Goal: Contribute content: Contribute content

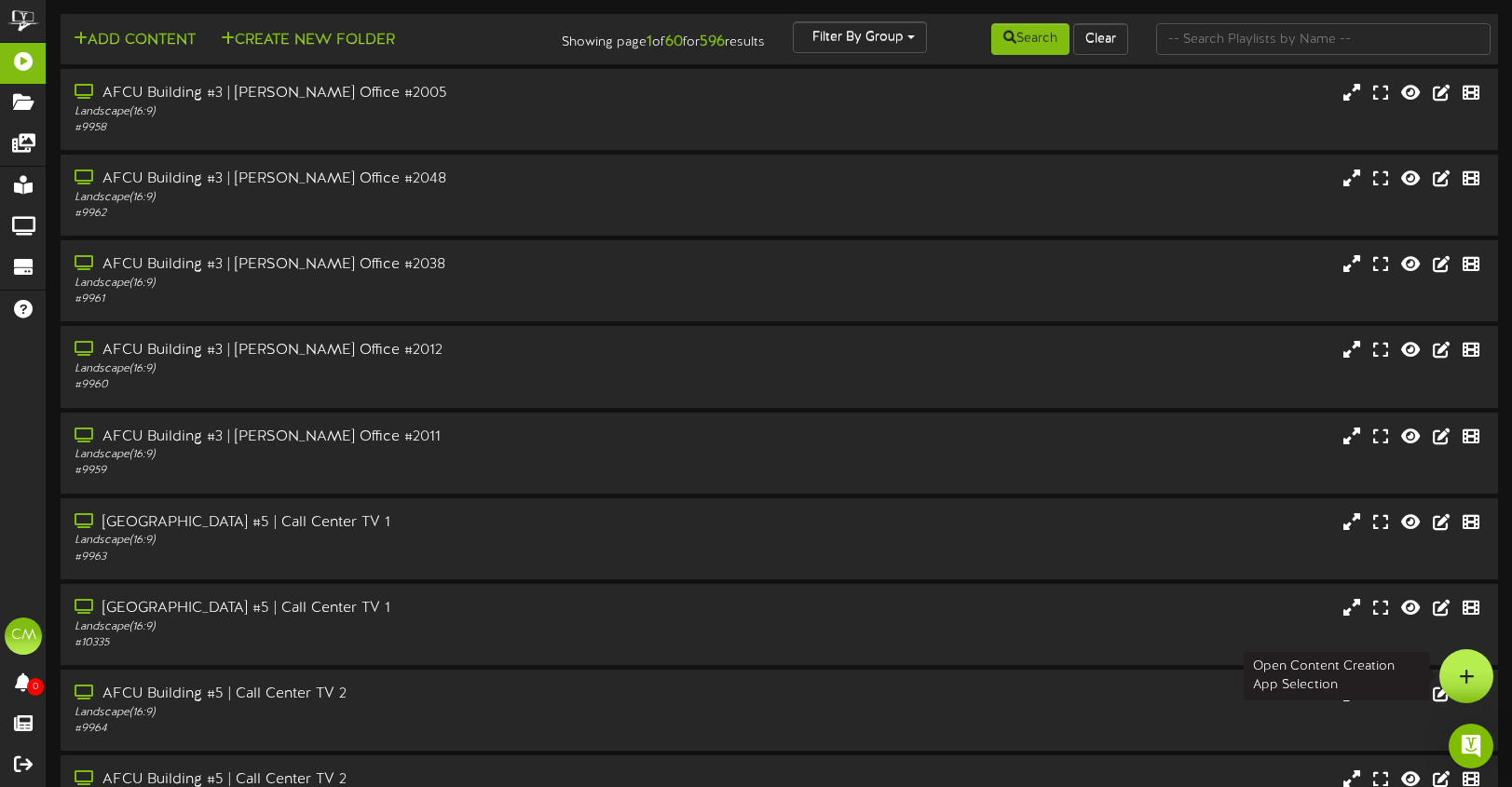
click at [1450, 667] on div at bounding box center [1467, 676] width 54 height 54
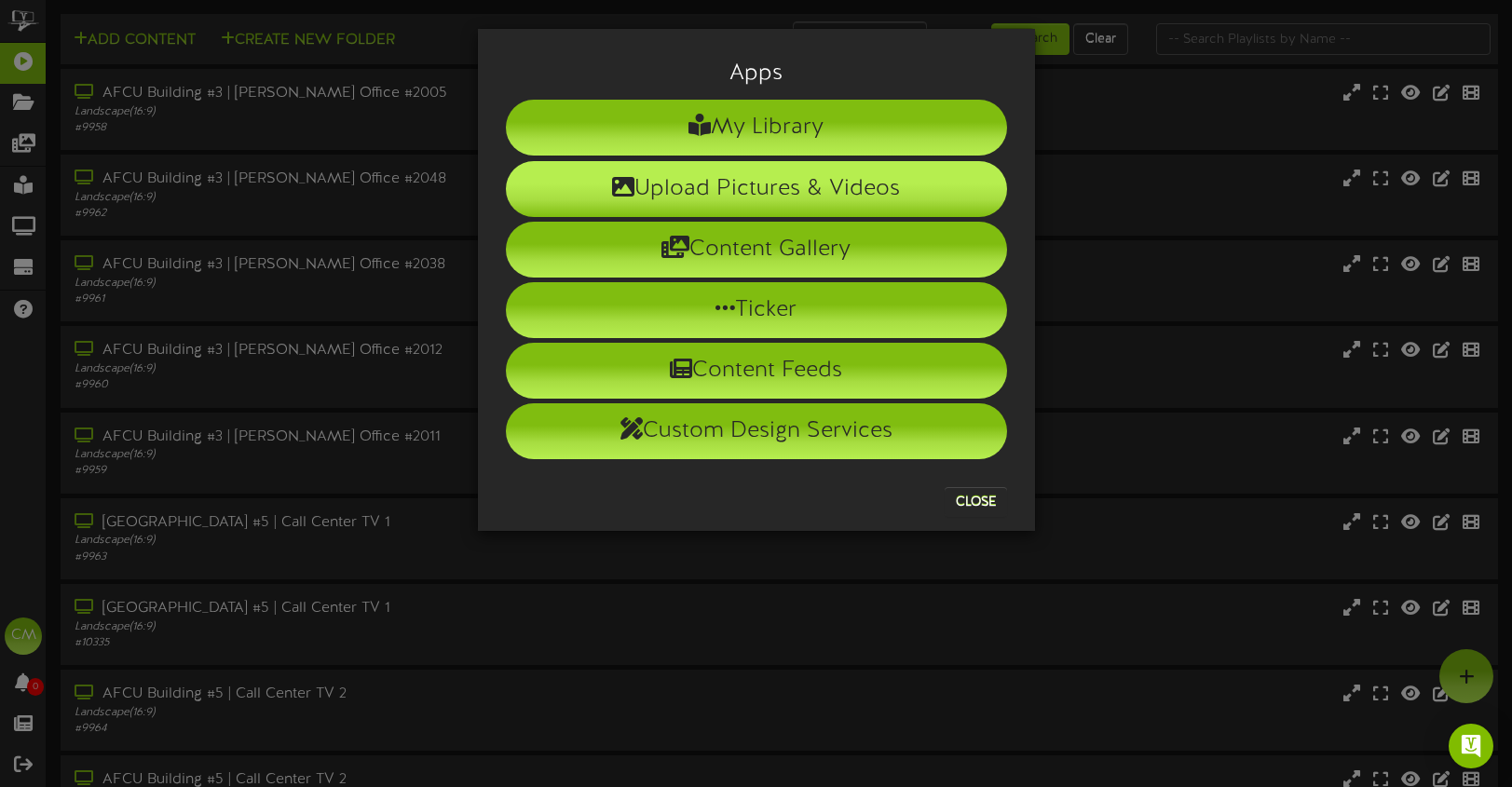
click at [747, 193] on li "Upload Pictures & Videos" at bounding box center [756, 189] width 501 height 56
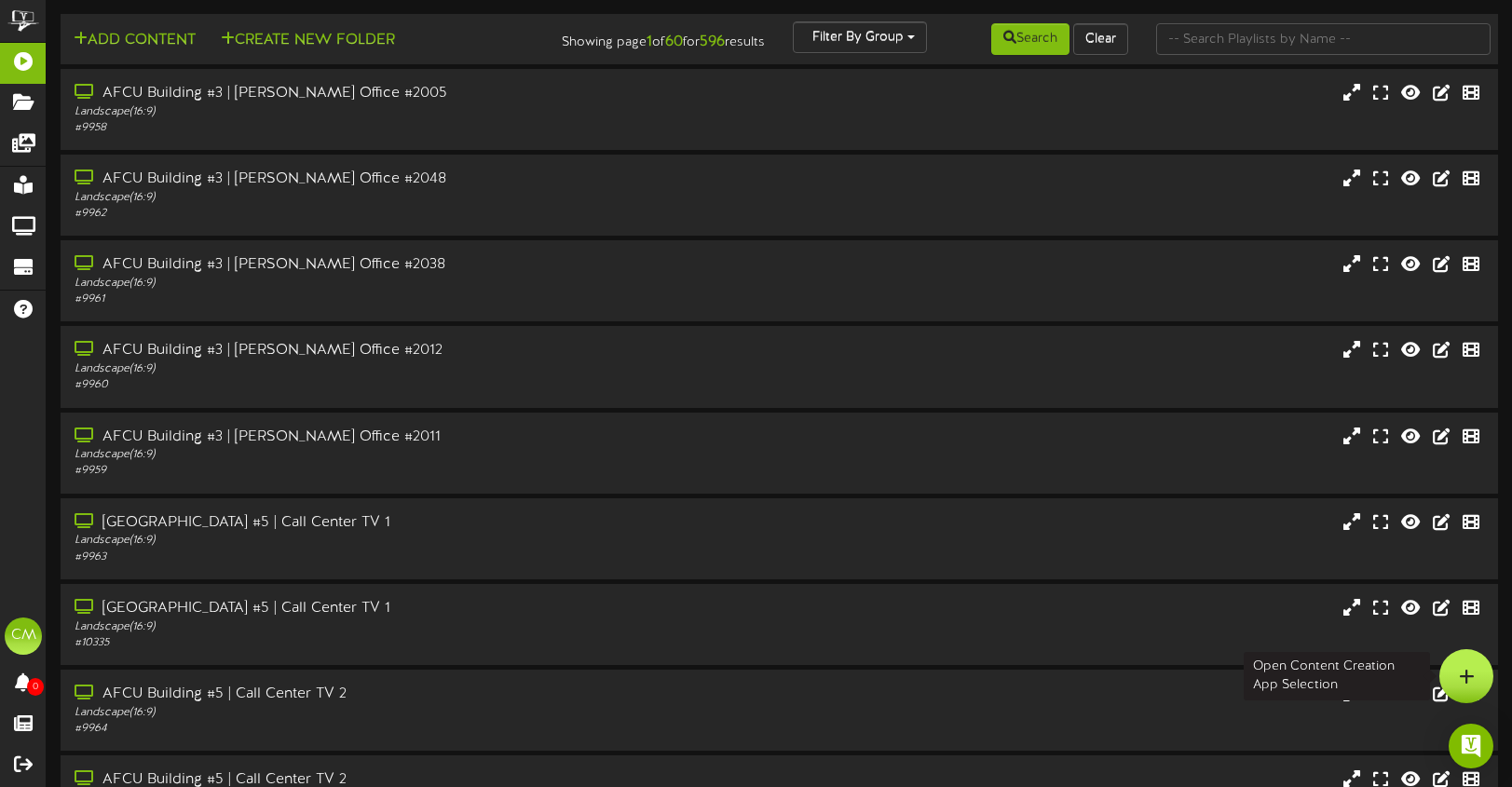
click at [1480, 682] on div at bounding box center [1467, 676] width 54 height 54
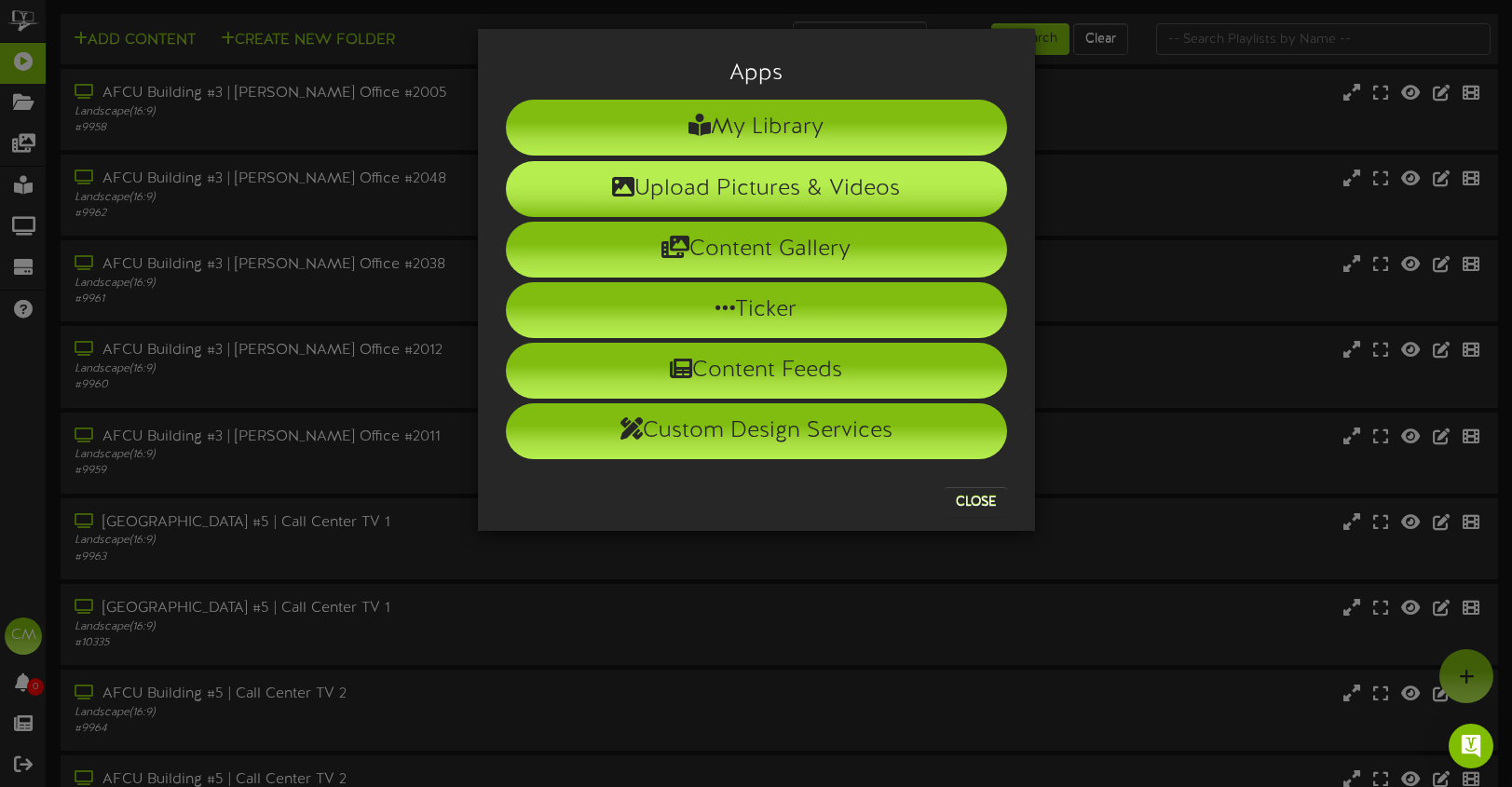
click at [758, 192] on li "Upload Pictures & Videos" at bounding box center [756, 189] width 501 height 56
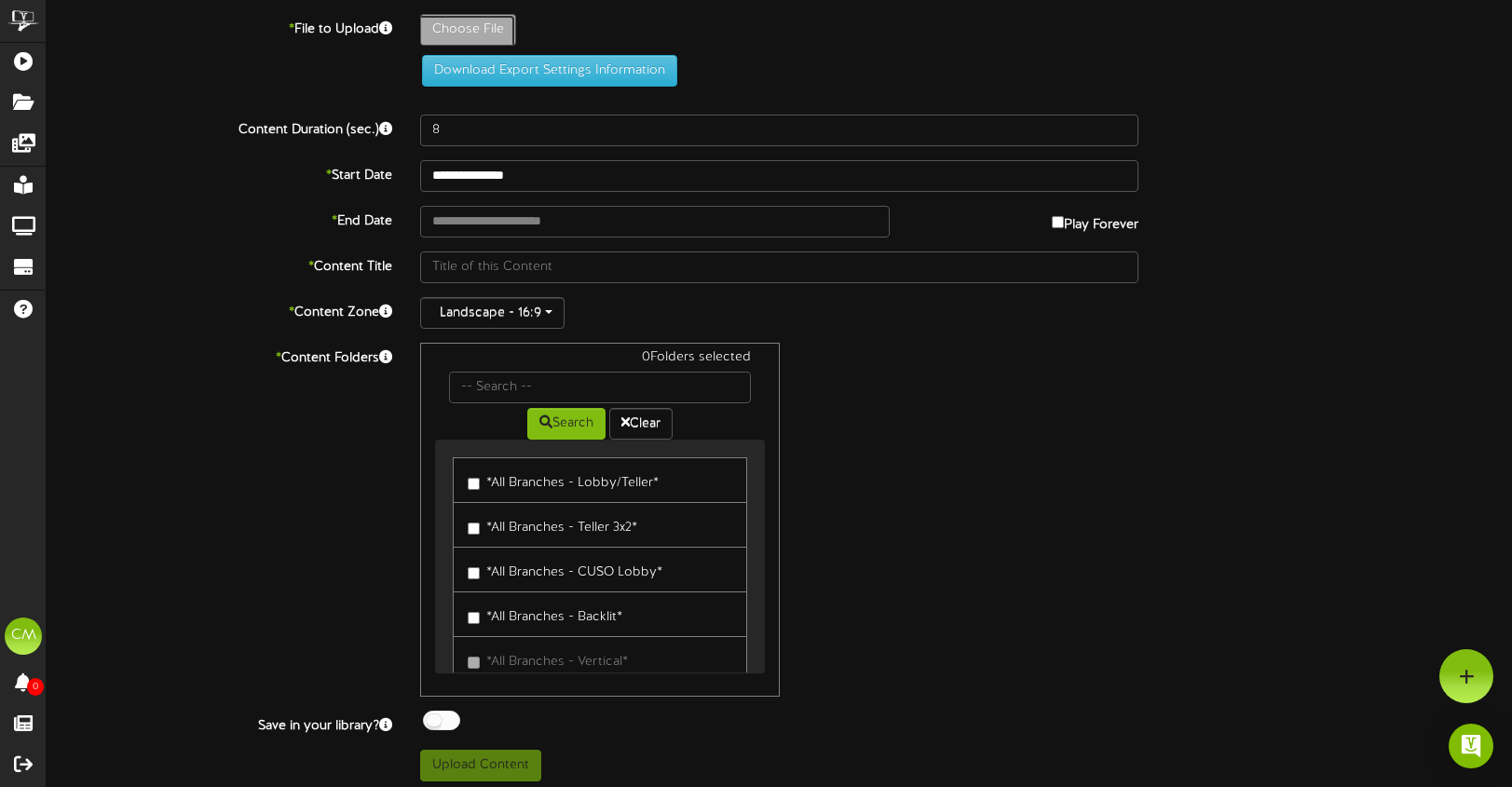
type input "**********"
type input "25-9-buying-a-home-seminar-las-vegas-revel_3"
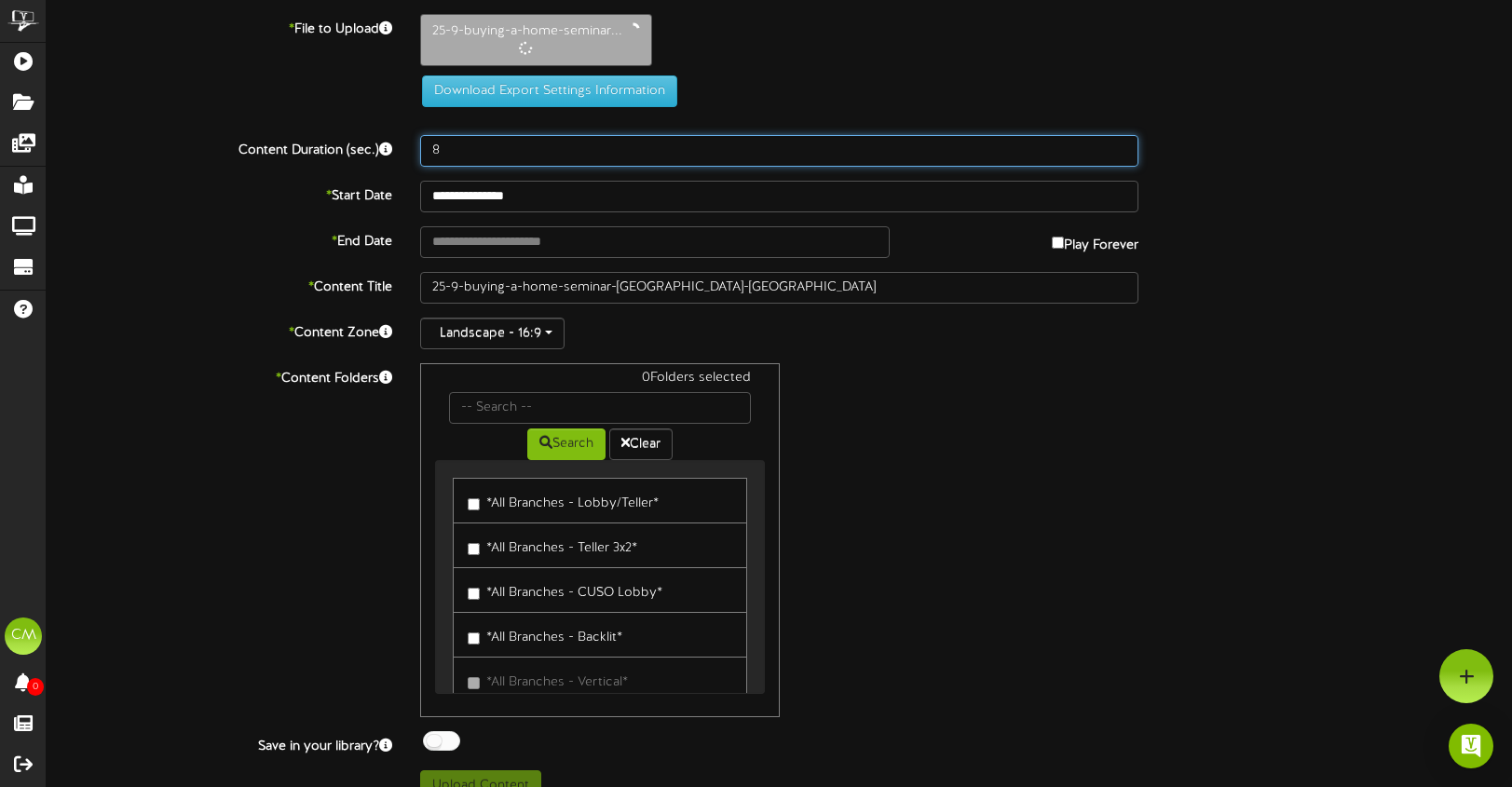
click at [462, 144] on input "8" at bounding box center [780, 150] width 719 height 32
type input "13"
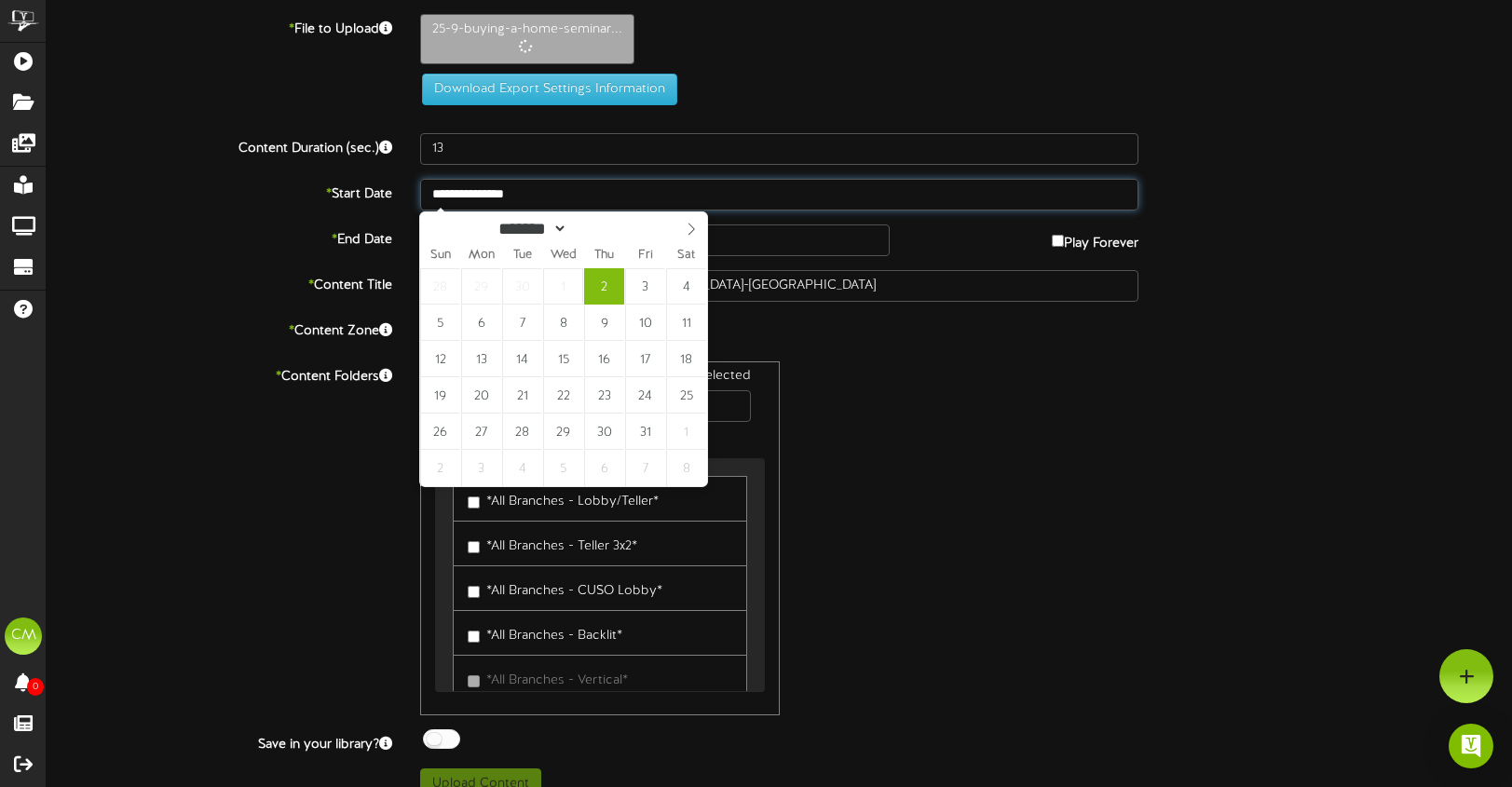
click at [577, 196] on input "**********" at bounding box center [780, 194] width 719 height 32
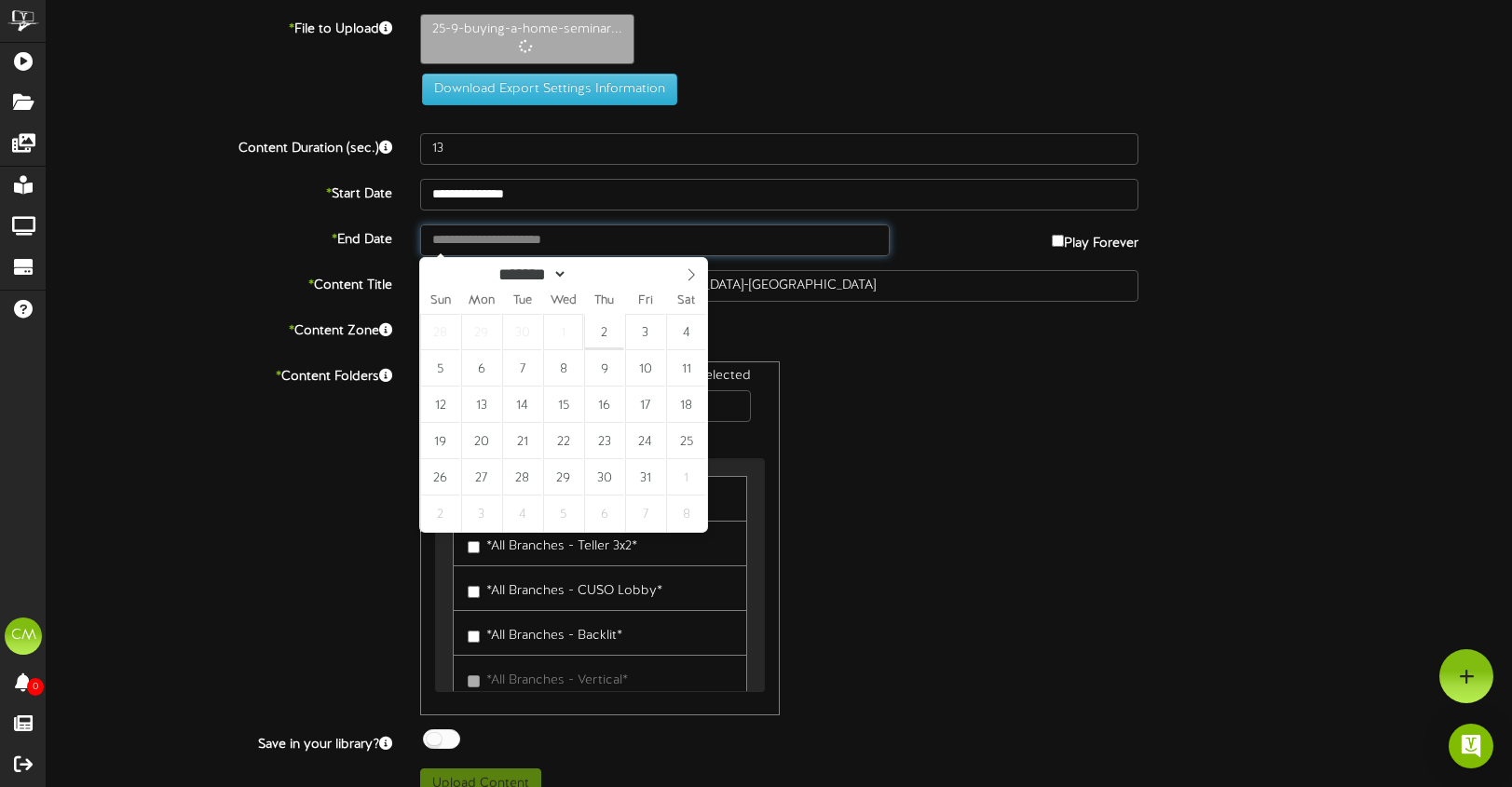
click at [837, 230] on input "text" at bounding box center [655, 240] width 470 height 32
type input "**********"
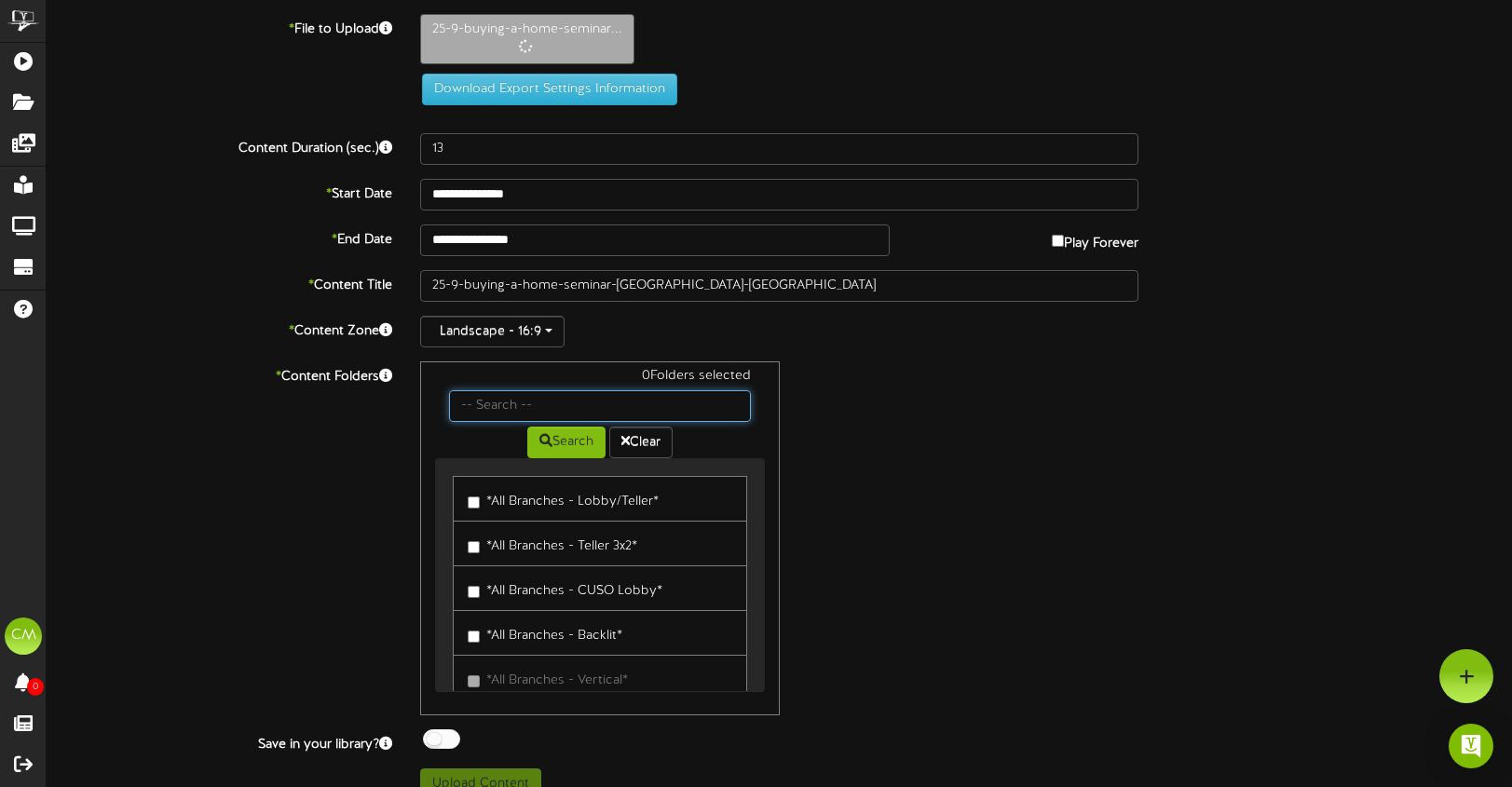
click at [533, 398] on input "text" at bounding box center [601, 406] width 302 height 32
type input "clark"
click at [559, 446] on button "Search" at bounding box center [566, 442] width 78 height 32
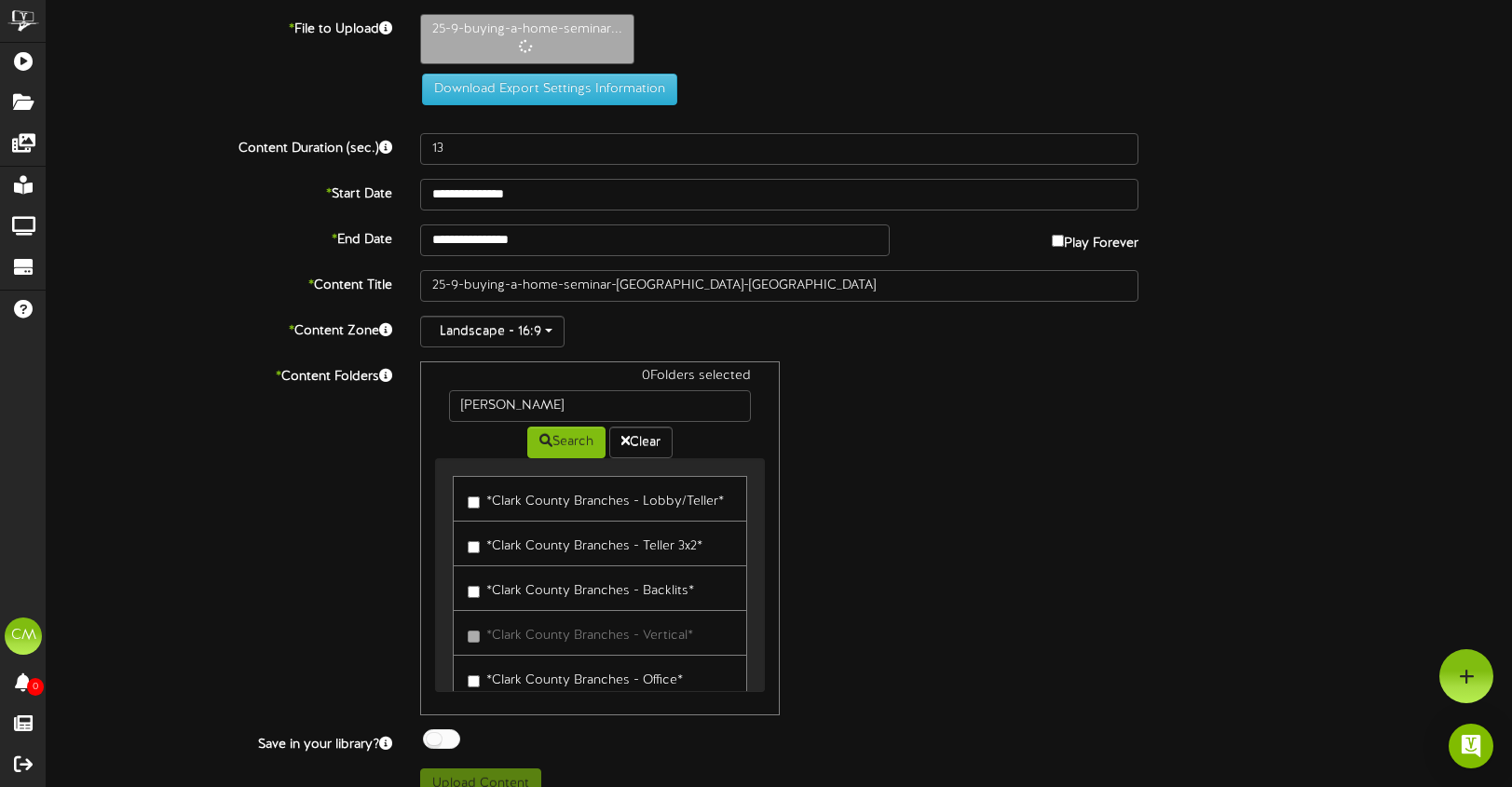
click at [526, 510] on label "*Clark County Branches - Lobby/Teller*" at bounding box center [596, 498] width 256 height 25
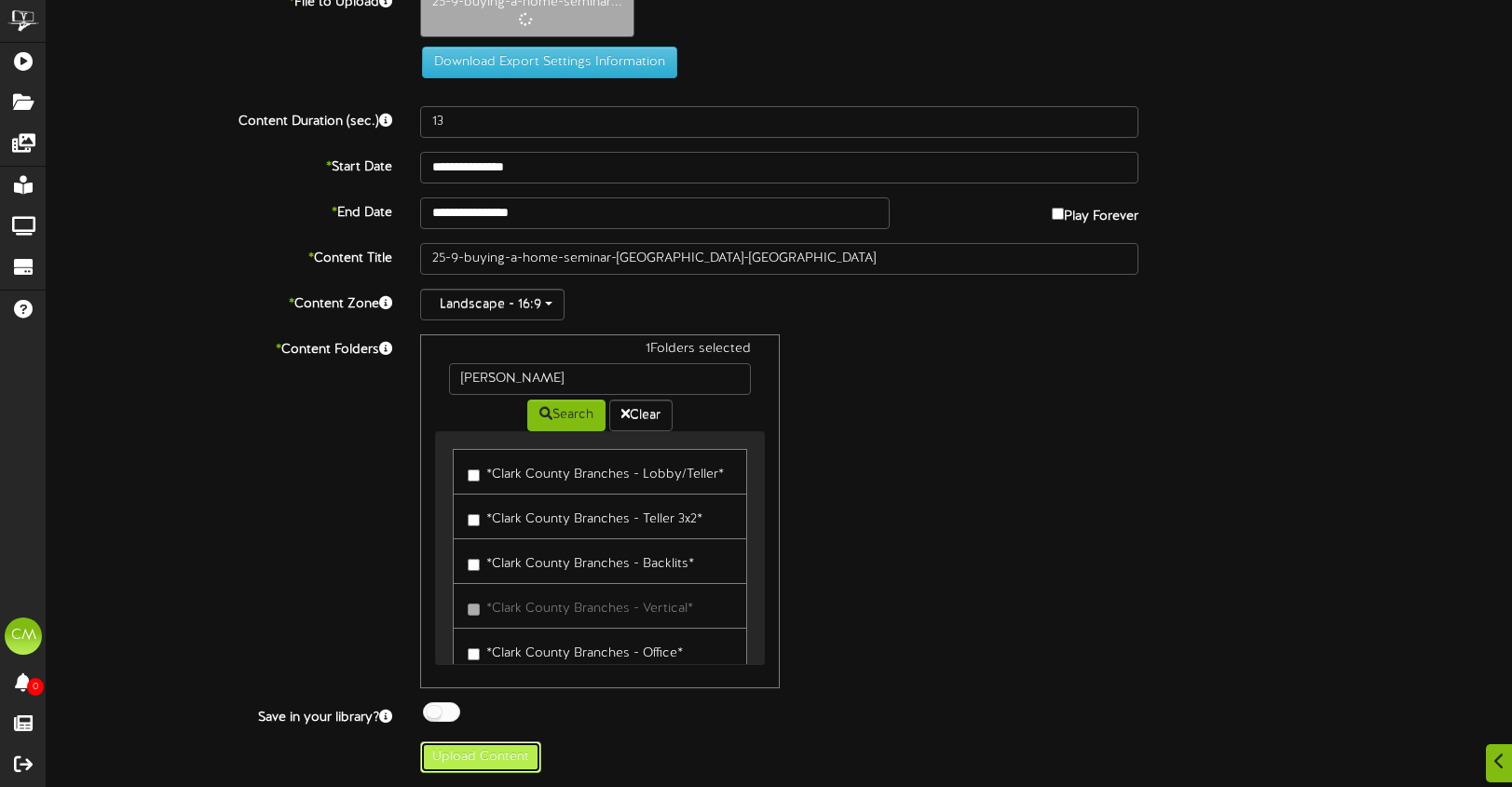
click at [501, 747] on button "Upload Content" at bounding box center [481, 757] width 121 height 32
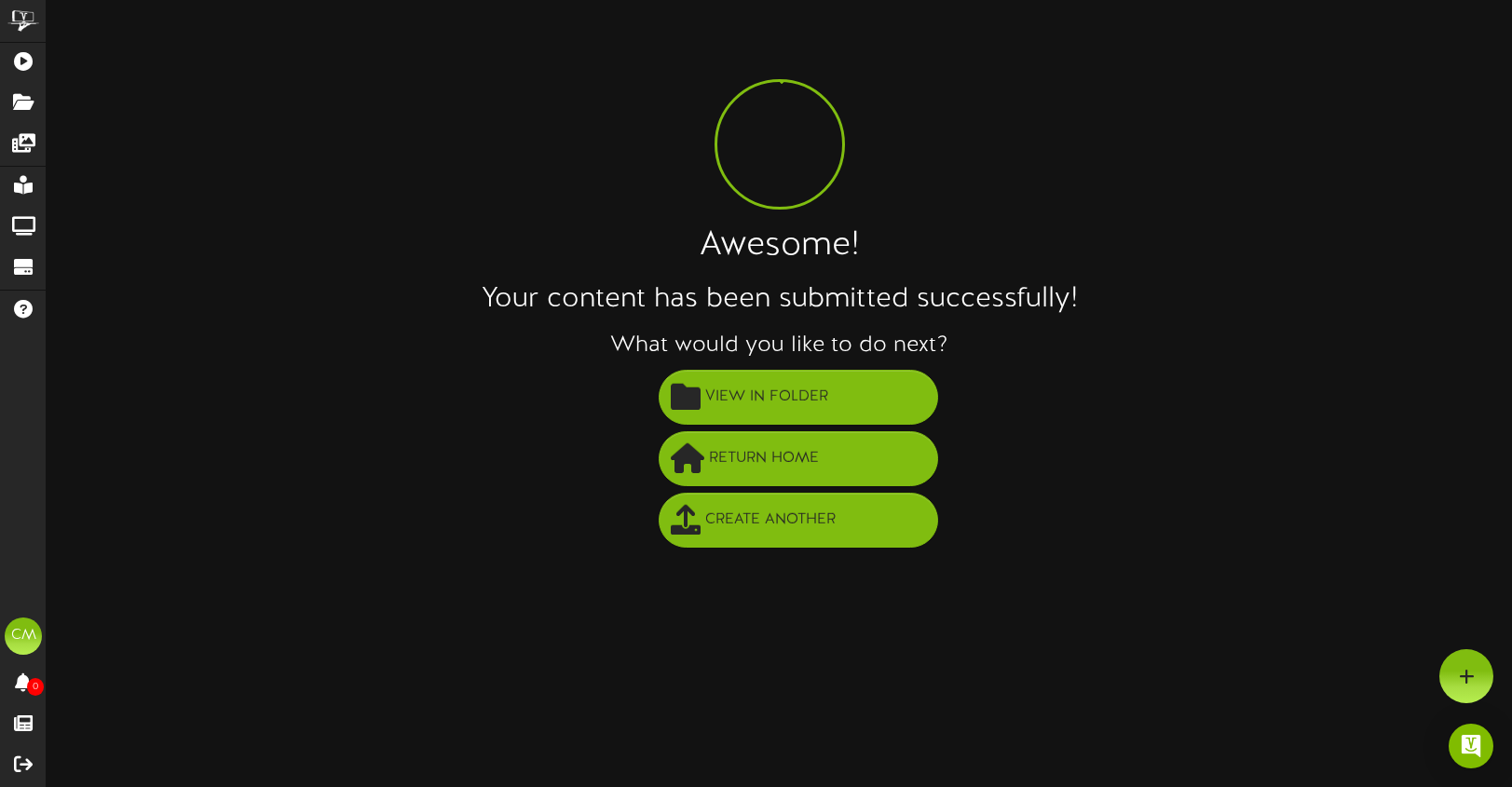
scroll to position [0, 0]
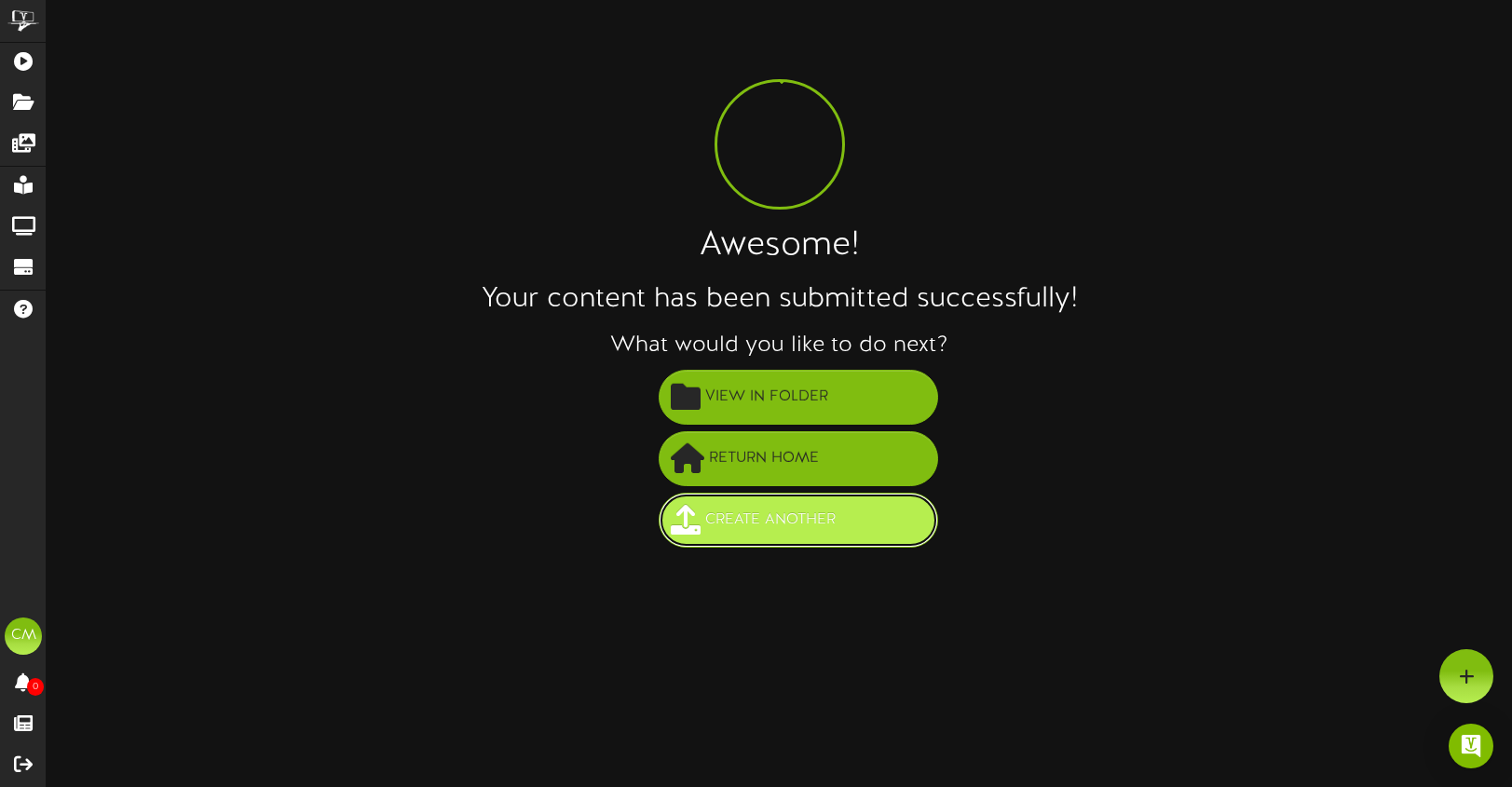
click at [686, 538] on button "Create Another" at bounding box center [799, 520] width 279 height 55
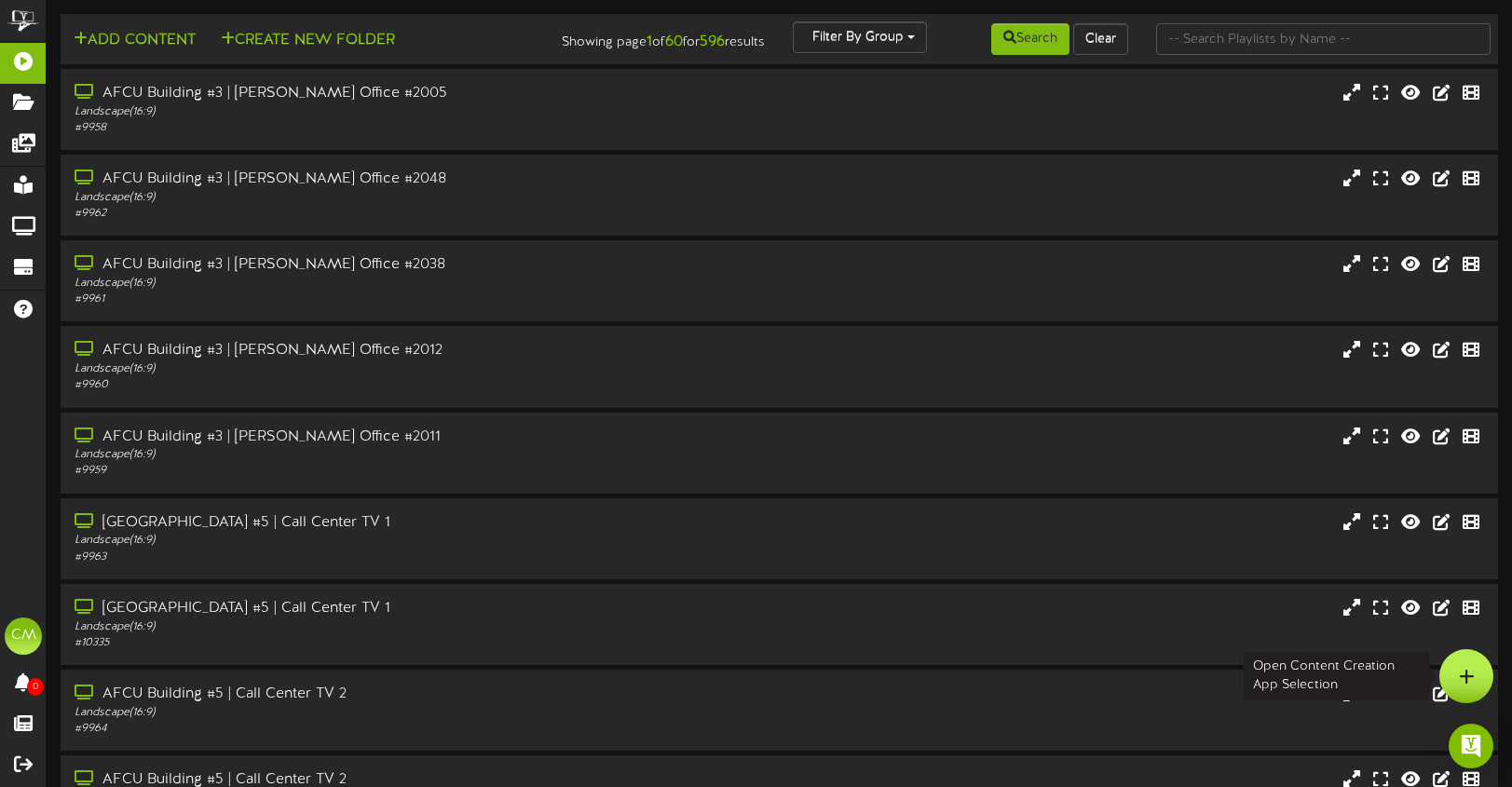
click at [1476, 673] on div at bounding box center [1467, 676] width 54 height 54
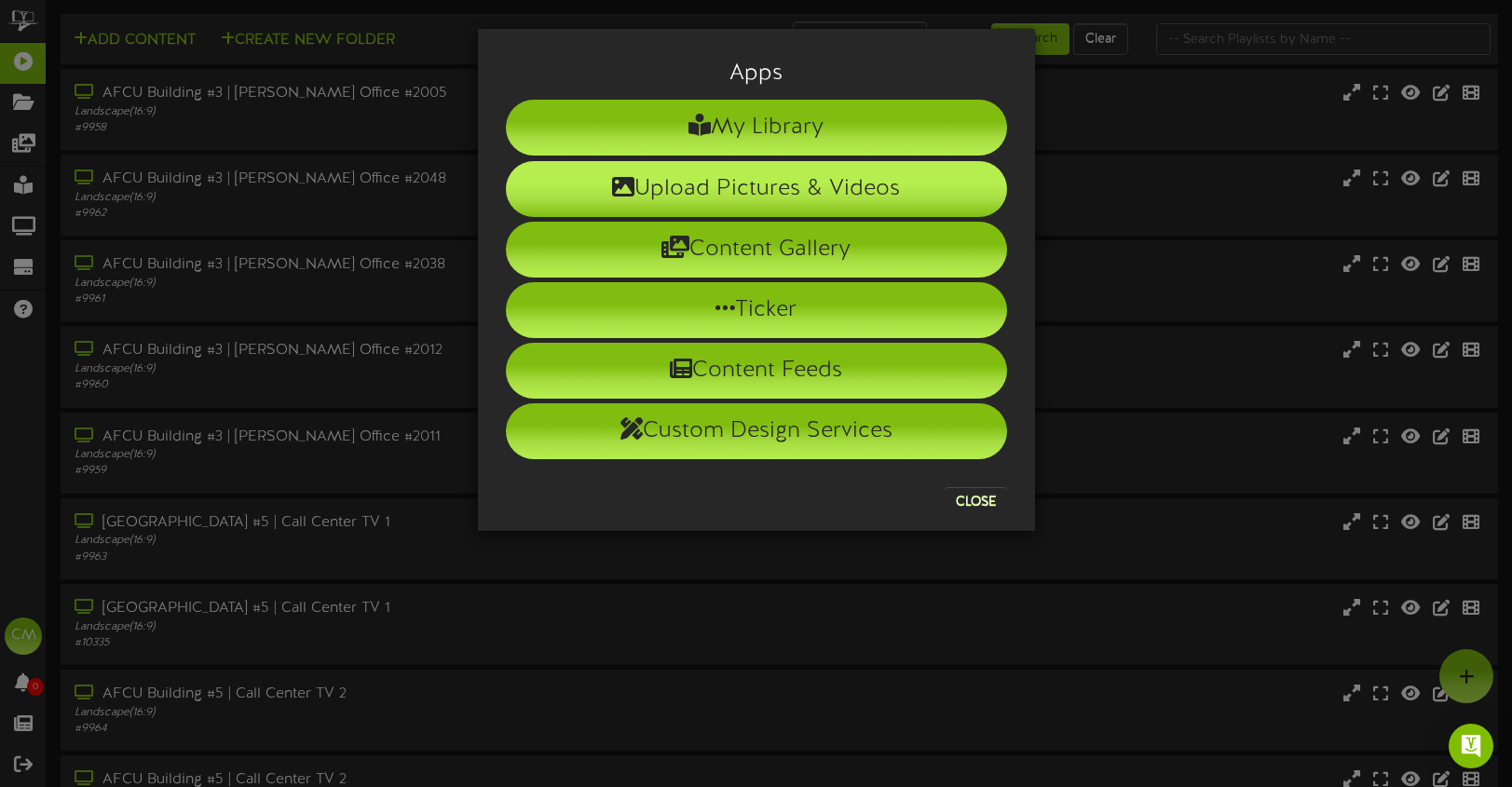
click at [777, 179] on li "Upload Pictures & Videos" at bounding box center [756, 189] width 501 height 56
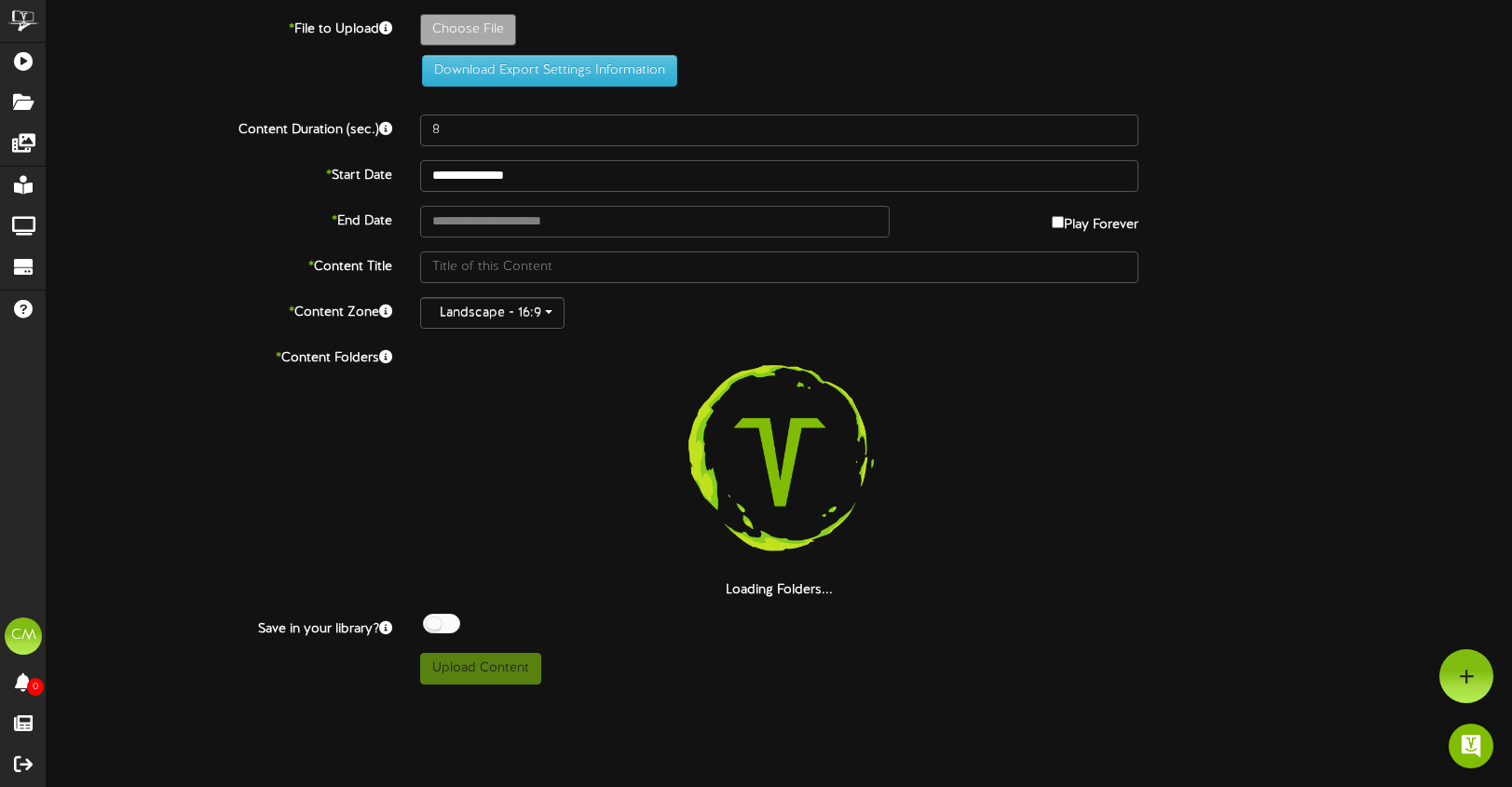
click at [480, 14] on label "Choose File" at bounding box center [469, 30] width 96 height 32
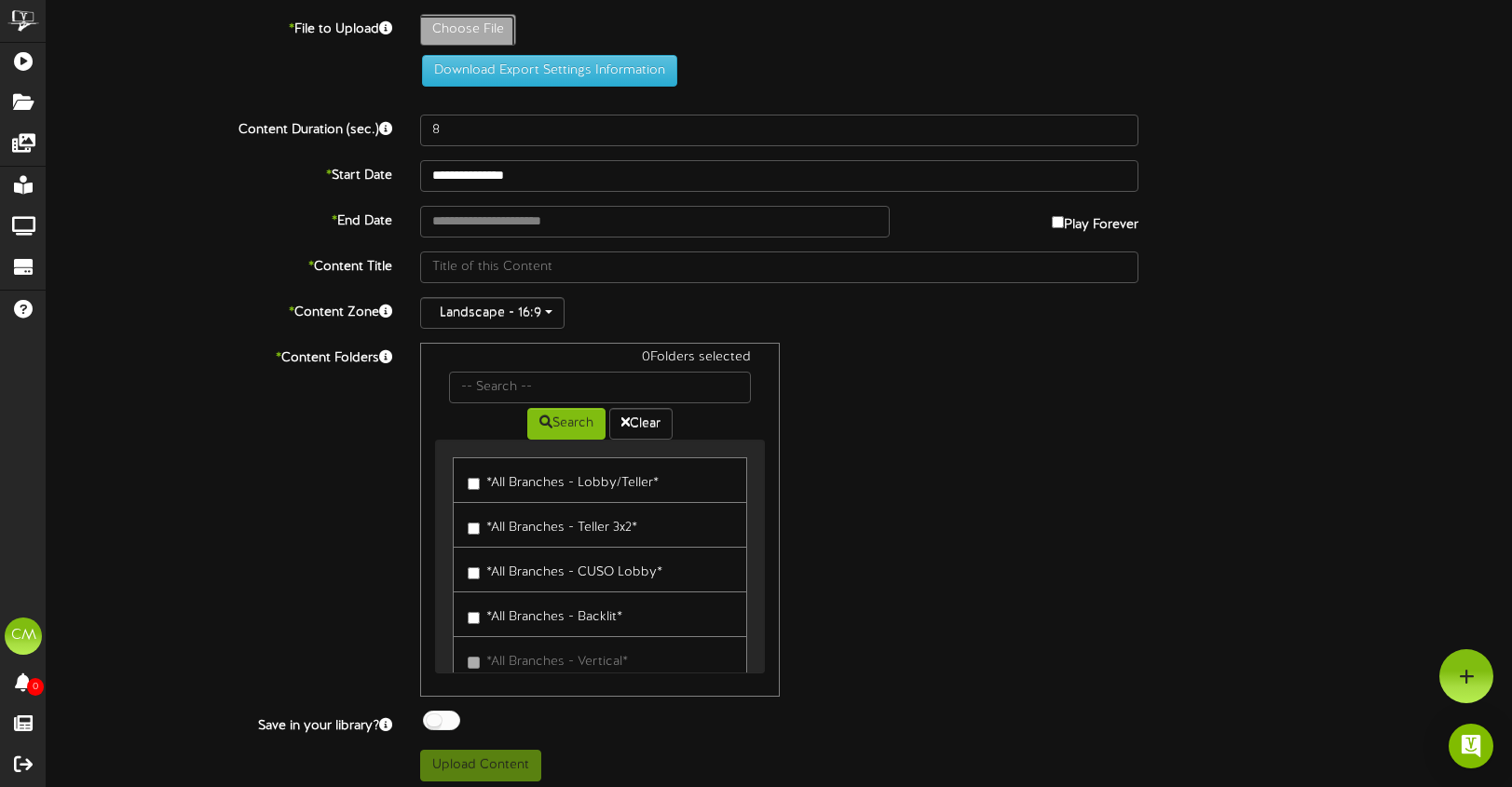
type input "**********"
type input "25-9-buying-a-home-seminar-sandy-Revel-3x2"
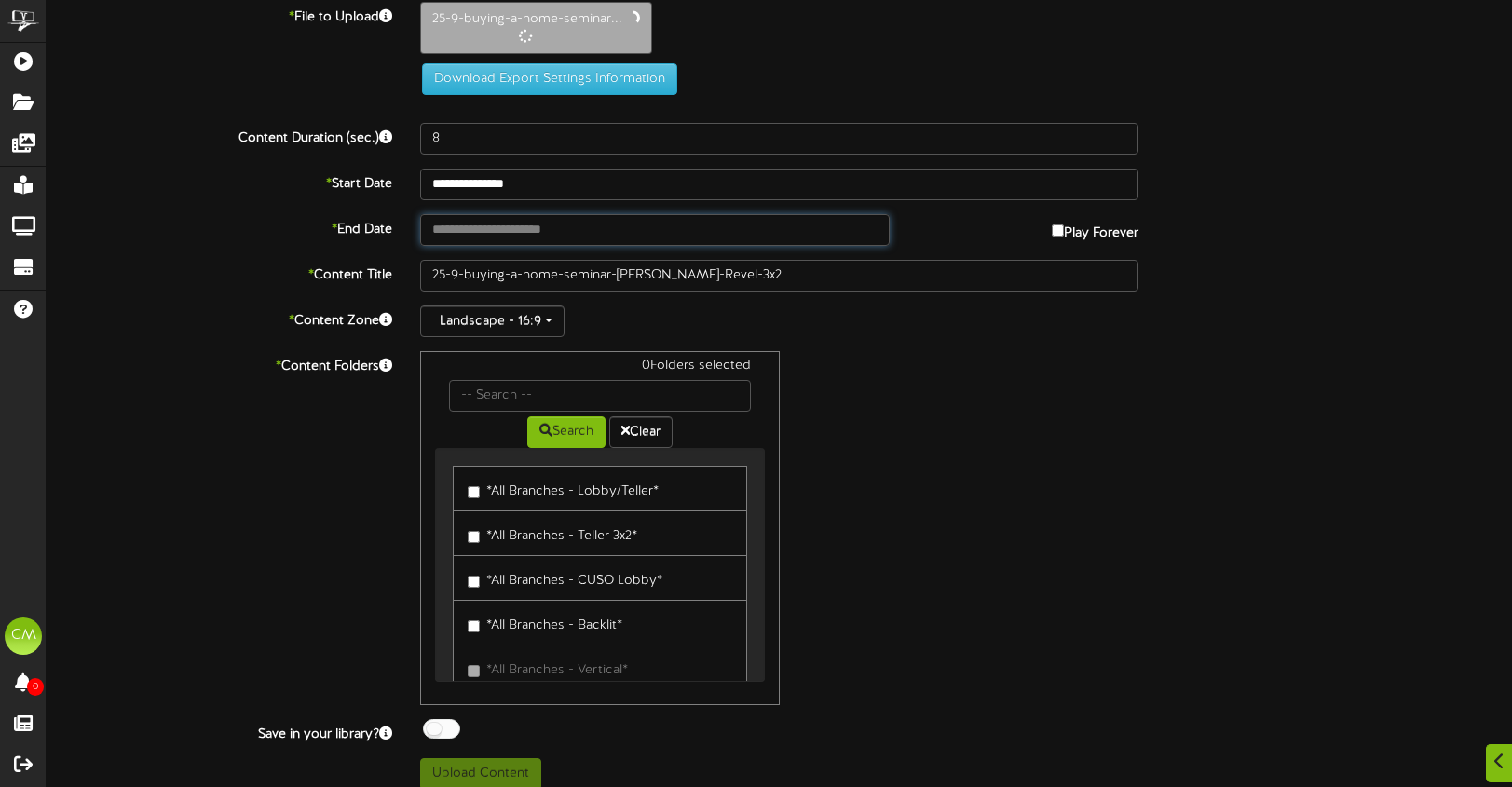
click at [531, 241] on input "text" at bounding box center [655, 230] width 470 height 32
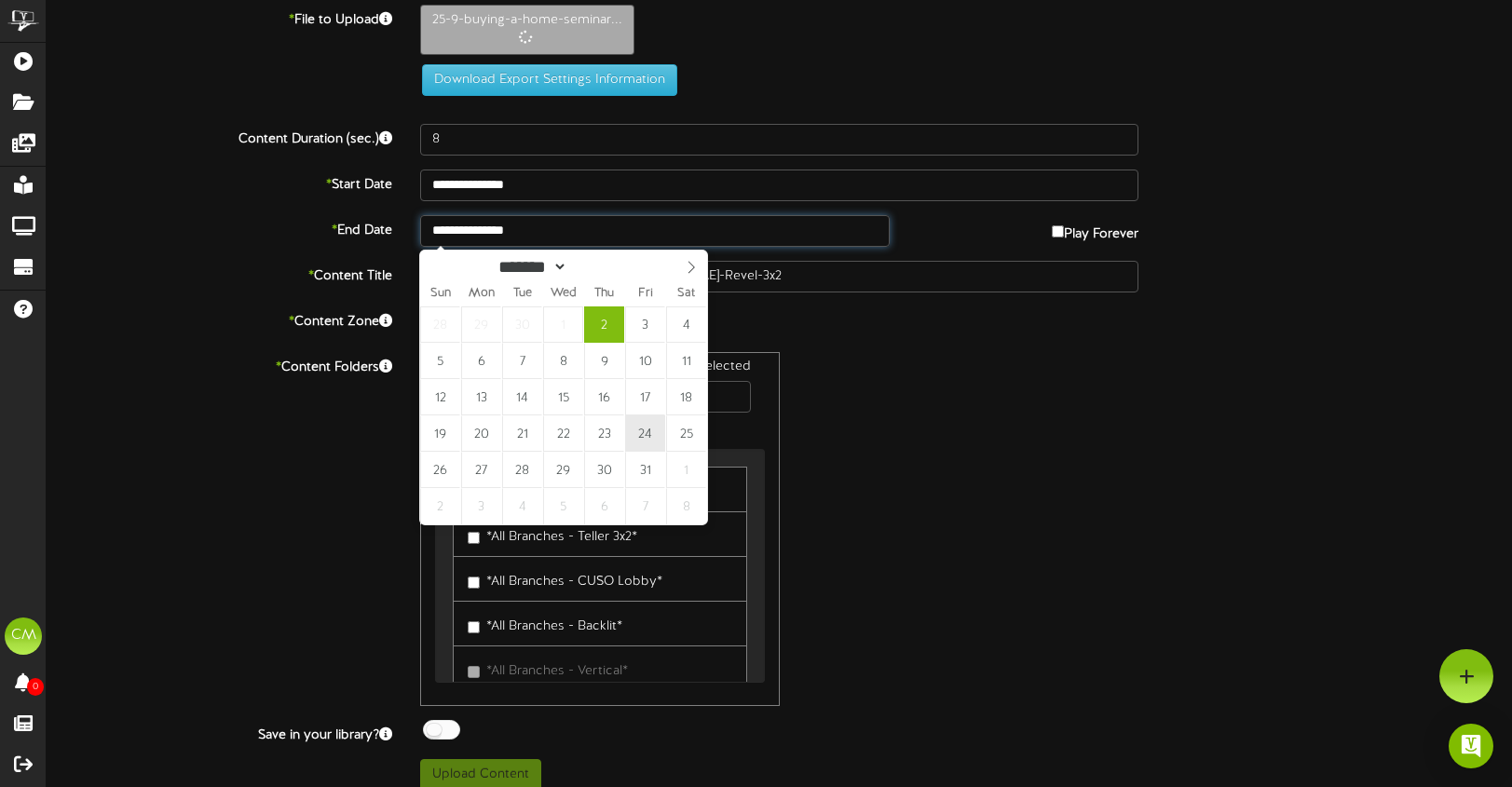
scroll to position [15, 0]
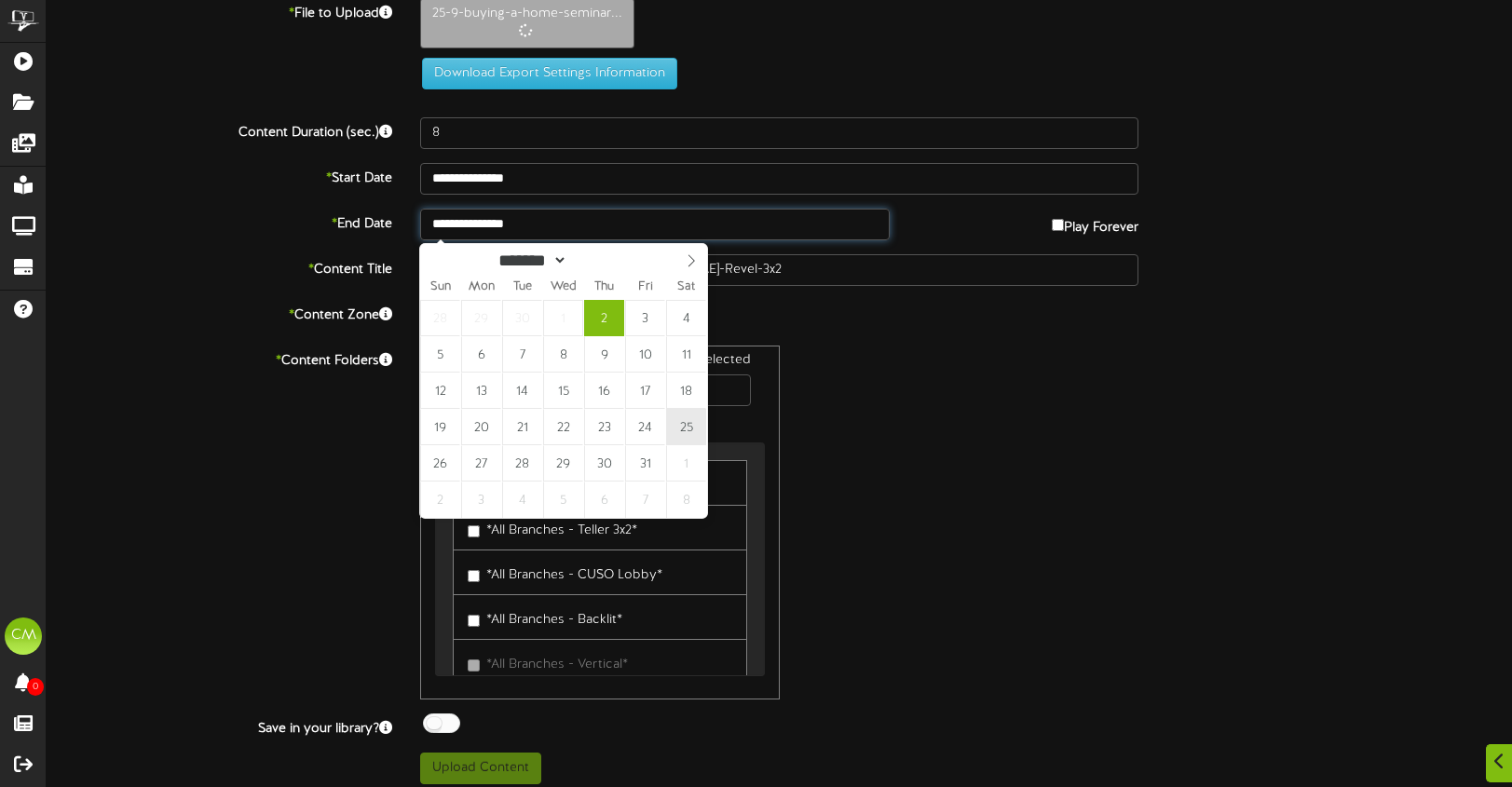
type input "**********"
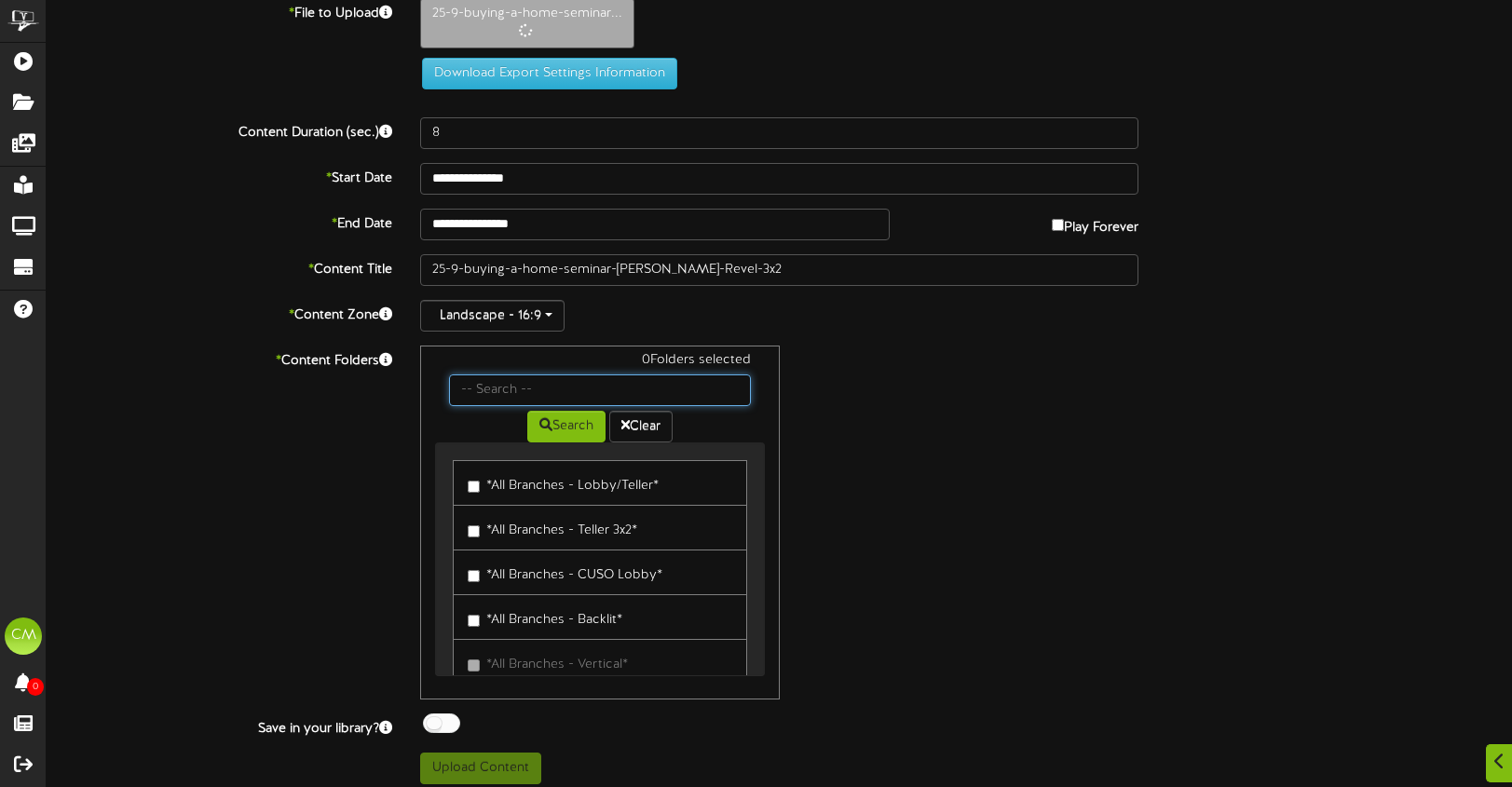
click at [473, 393] on input "text" at bounding box center [601, 390] width 302 height 32
click at [565, 423] on button "Search" at bounding box center [566, 426] width 78 height 32
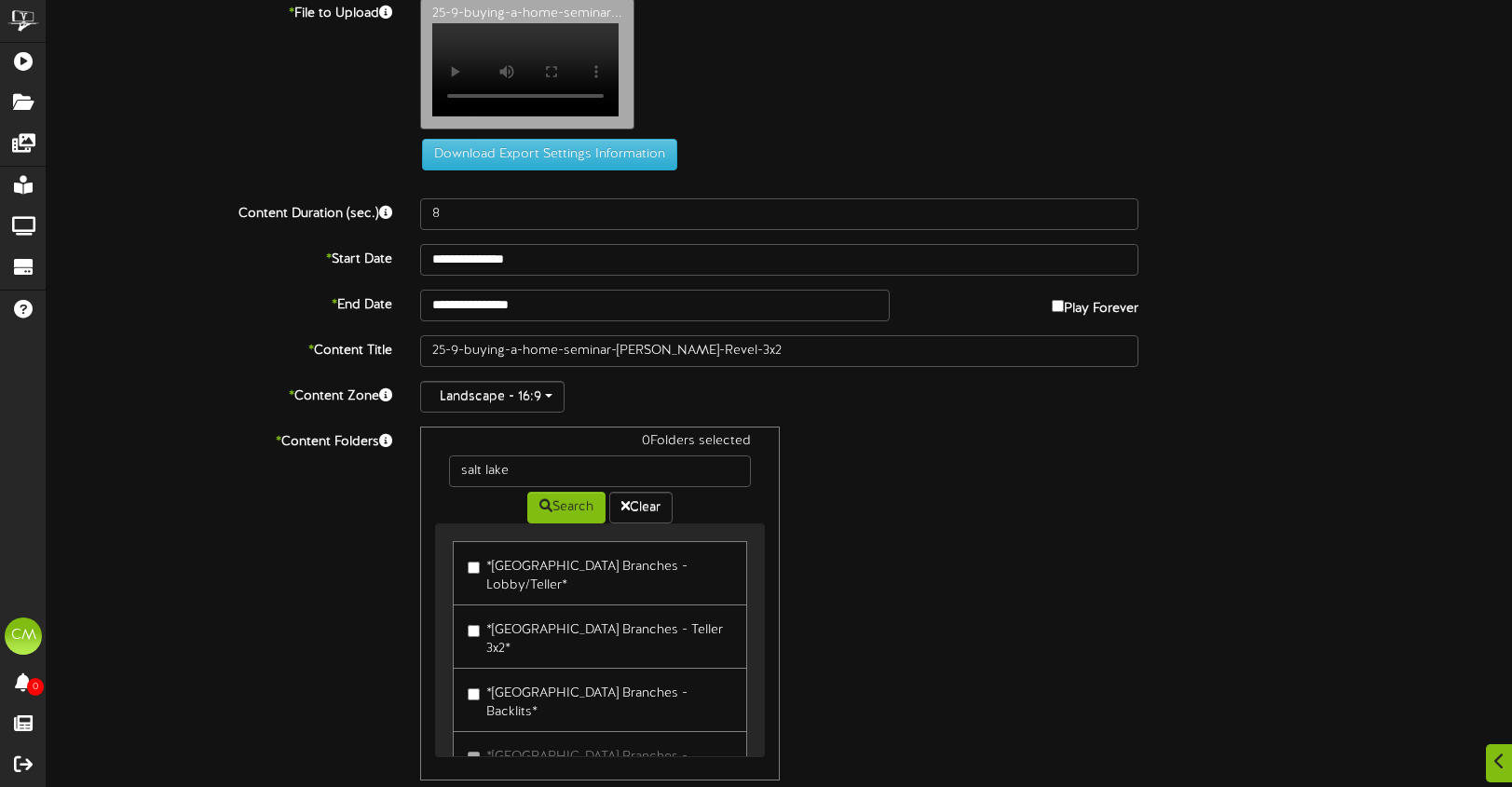
click at [467, 523] on div "Search Clear" at bounding box center [600, 505] width 330 height 37
click at [543, 432] on div "1 Folders selected" at bounding box center [600, 444] width 330 height 23
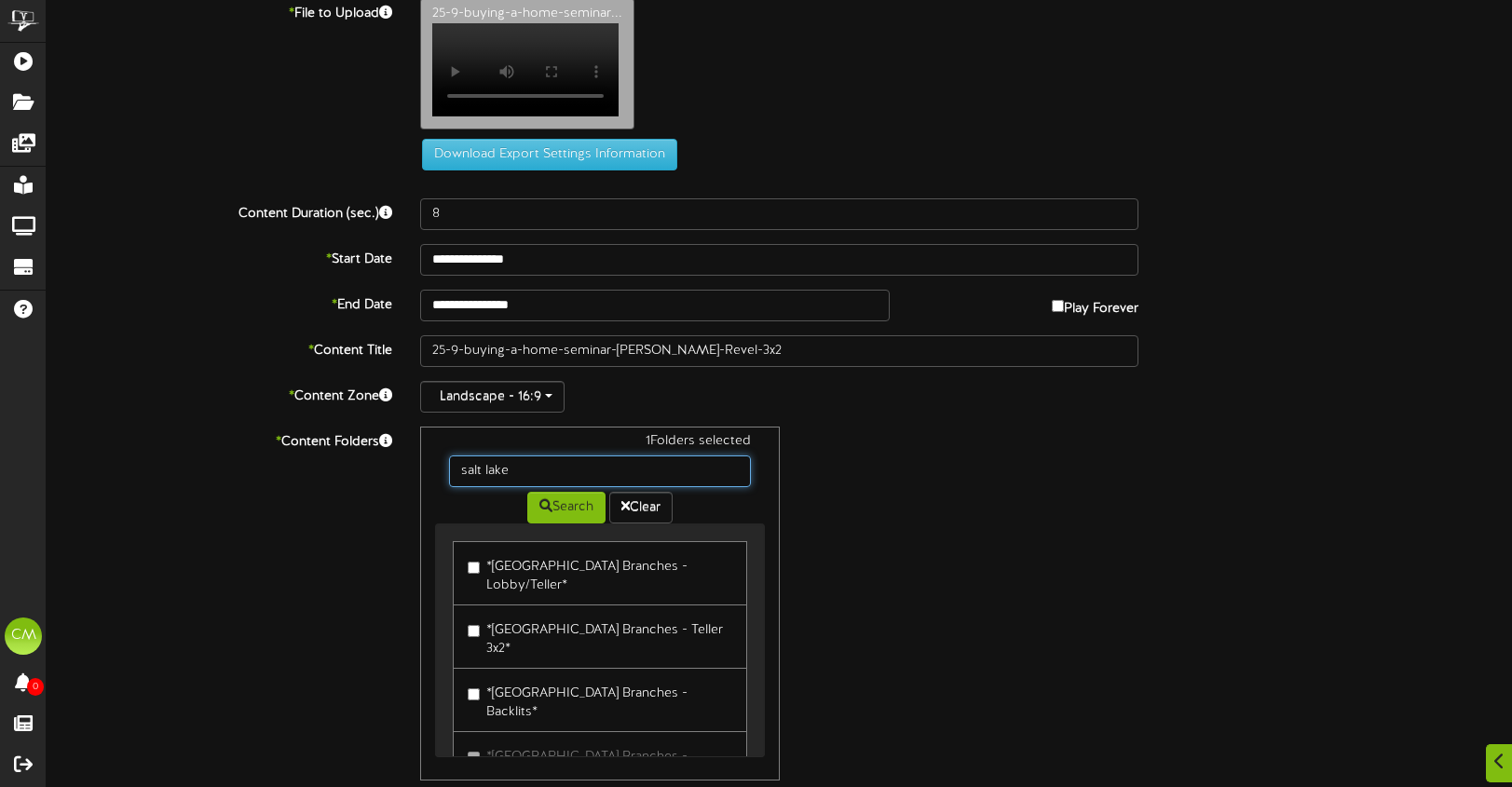
click at [537, 455] on input "salt lake" at bounding box center [601, 470] width 302 height 32
type input "tooele"
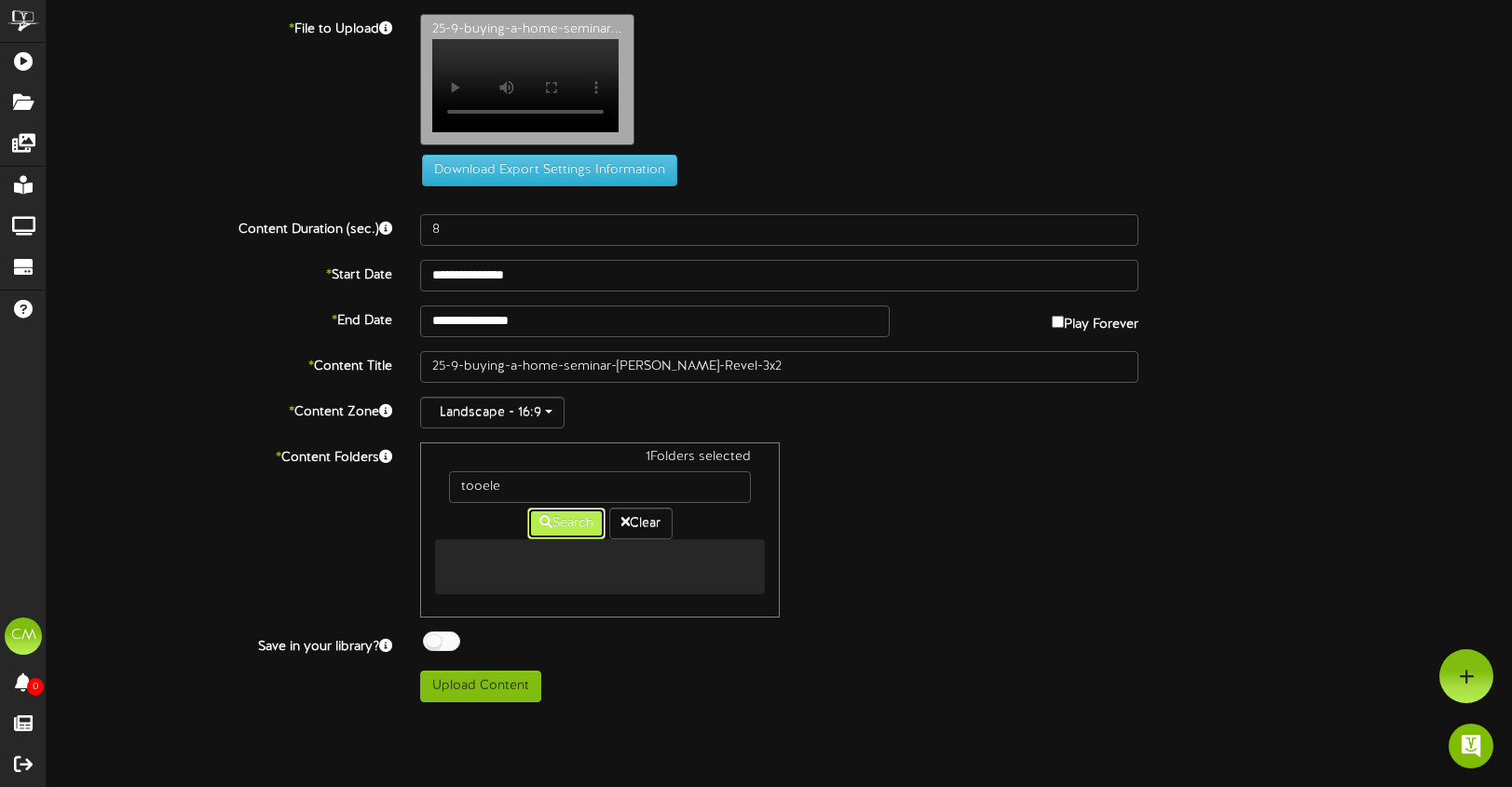
click at [552, 508] on button "Search" at bounding box center [566, 523] width 78 height 32
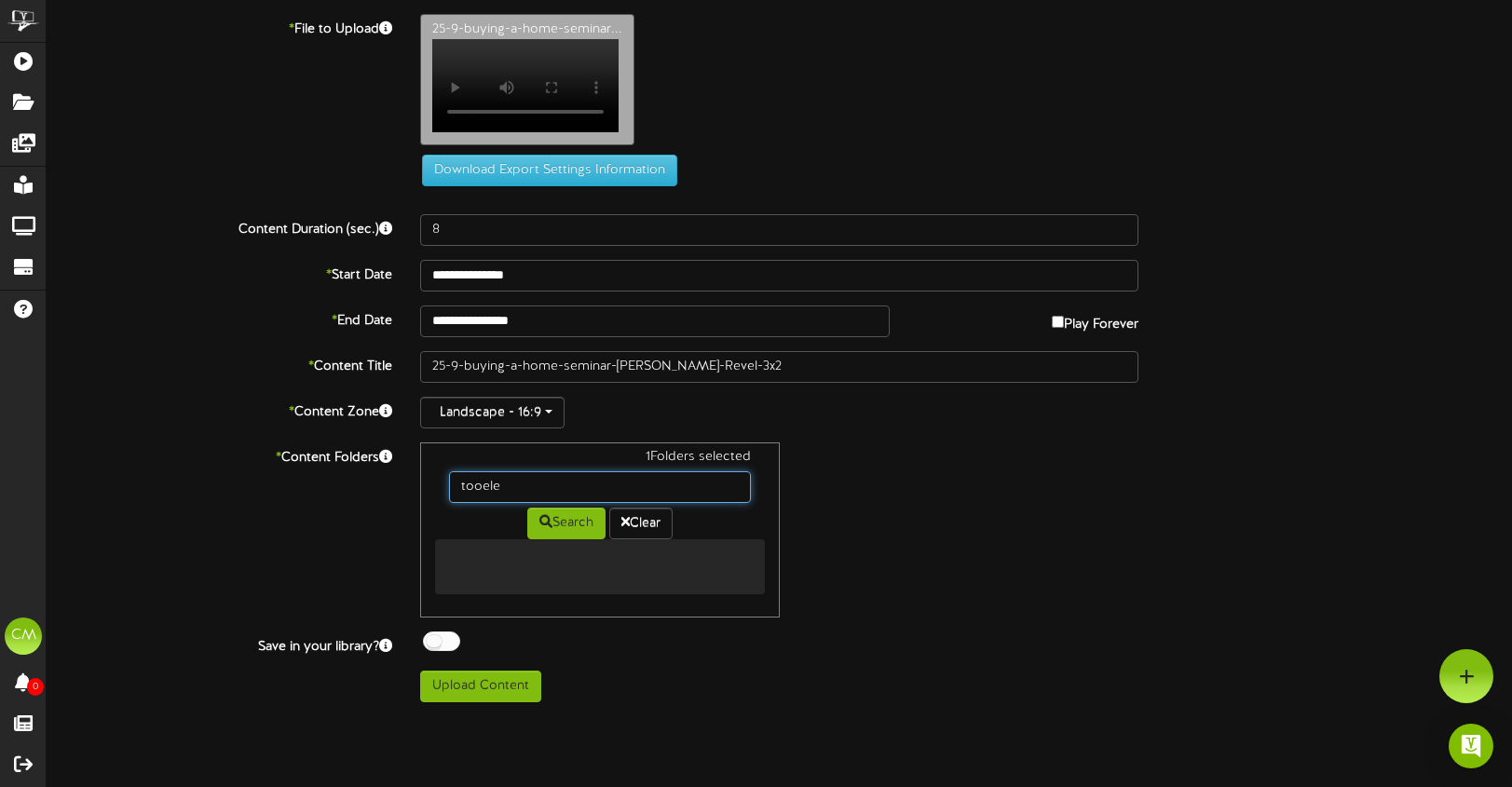
drag, startPoint x: 532, startPoint y: 466, endPoint x: 446, endPoint y: 467, distance: 86.0
click at [446, 471] on div "tooele" at bounding box center [600, 487] width 330 height 32
type input "t"
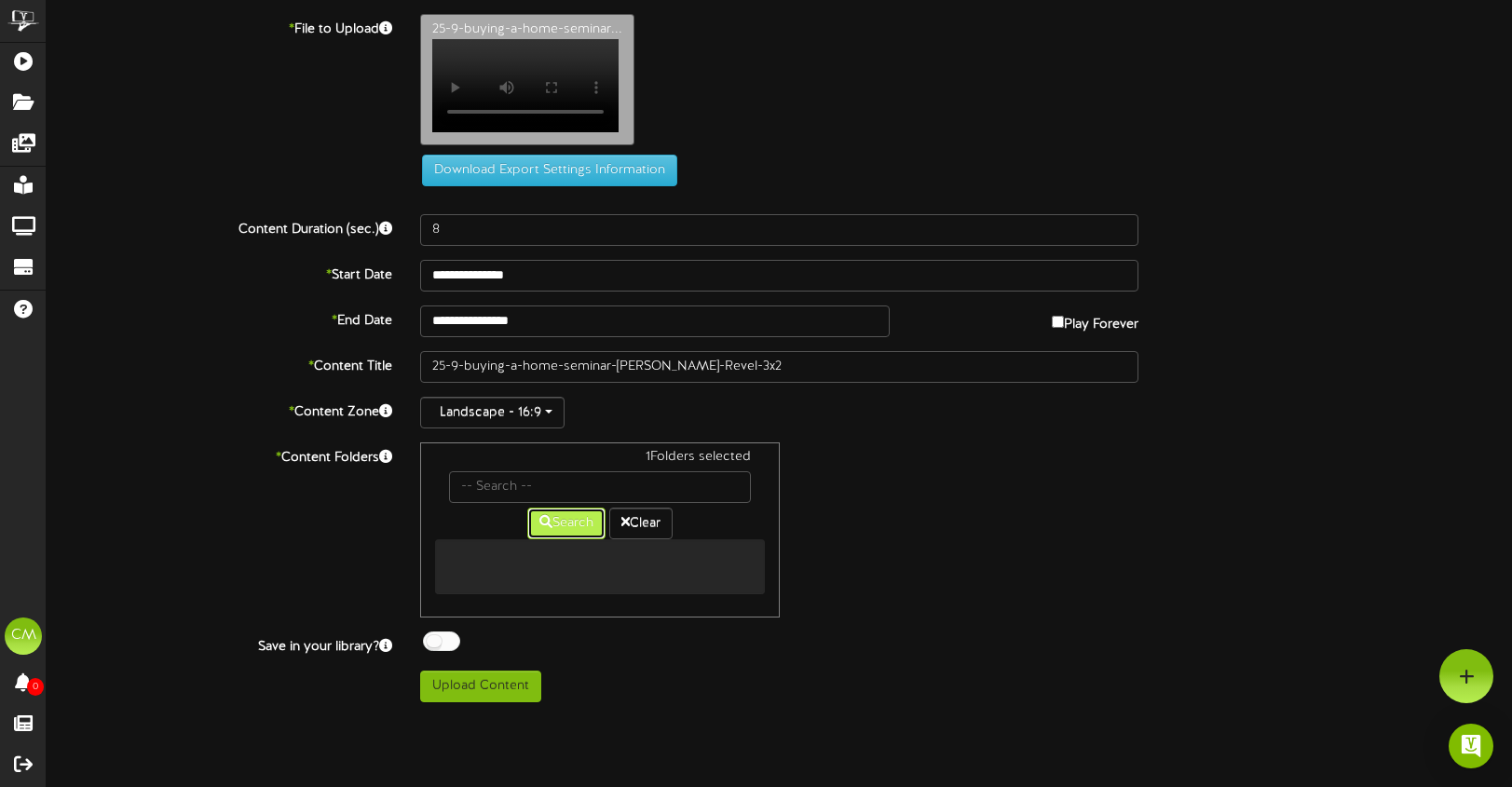
click at [549, 508] on button "Search" at bounding box center [566, 523] width 78 height 32
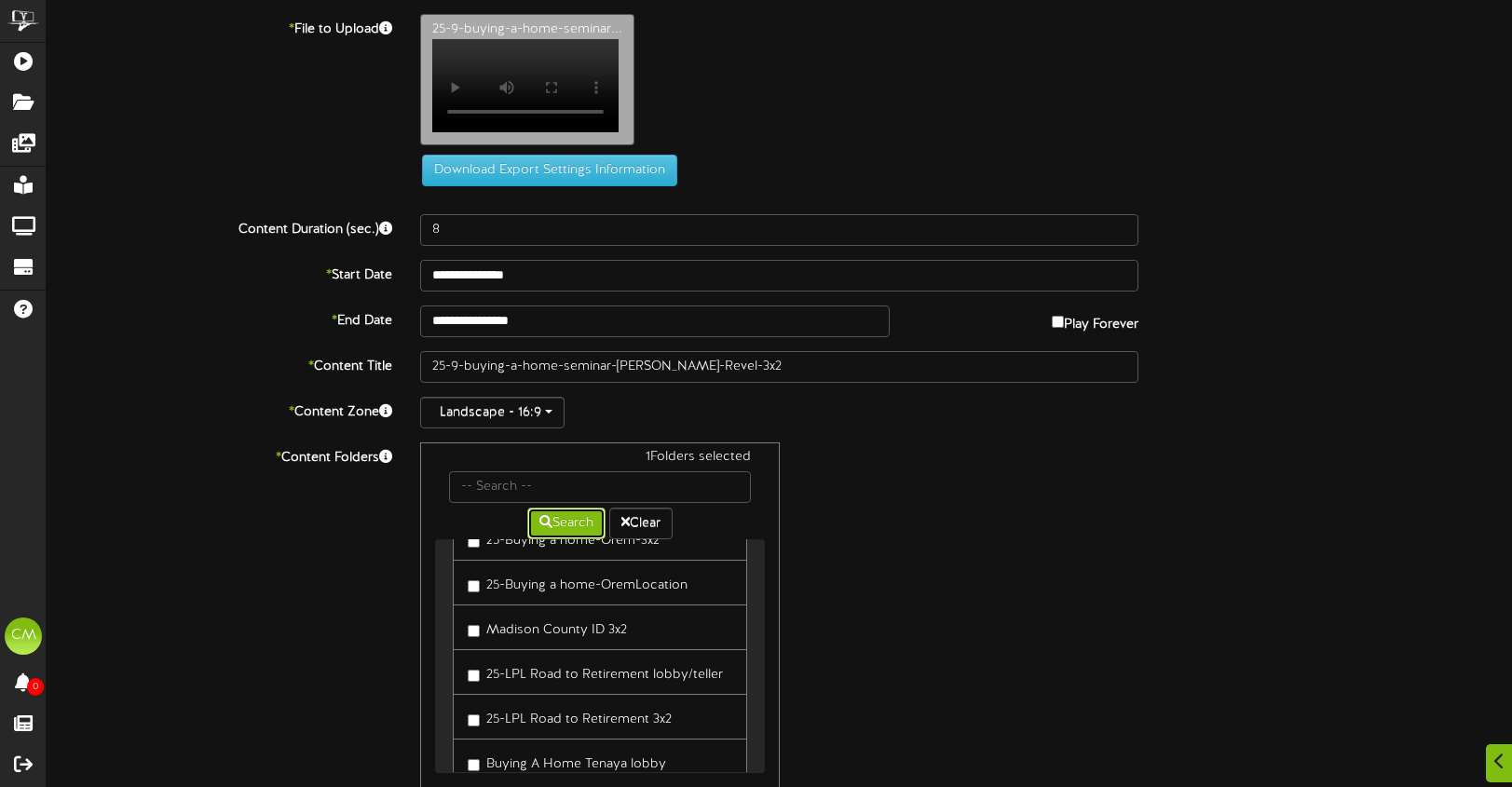
scroll to position [85, 0]
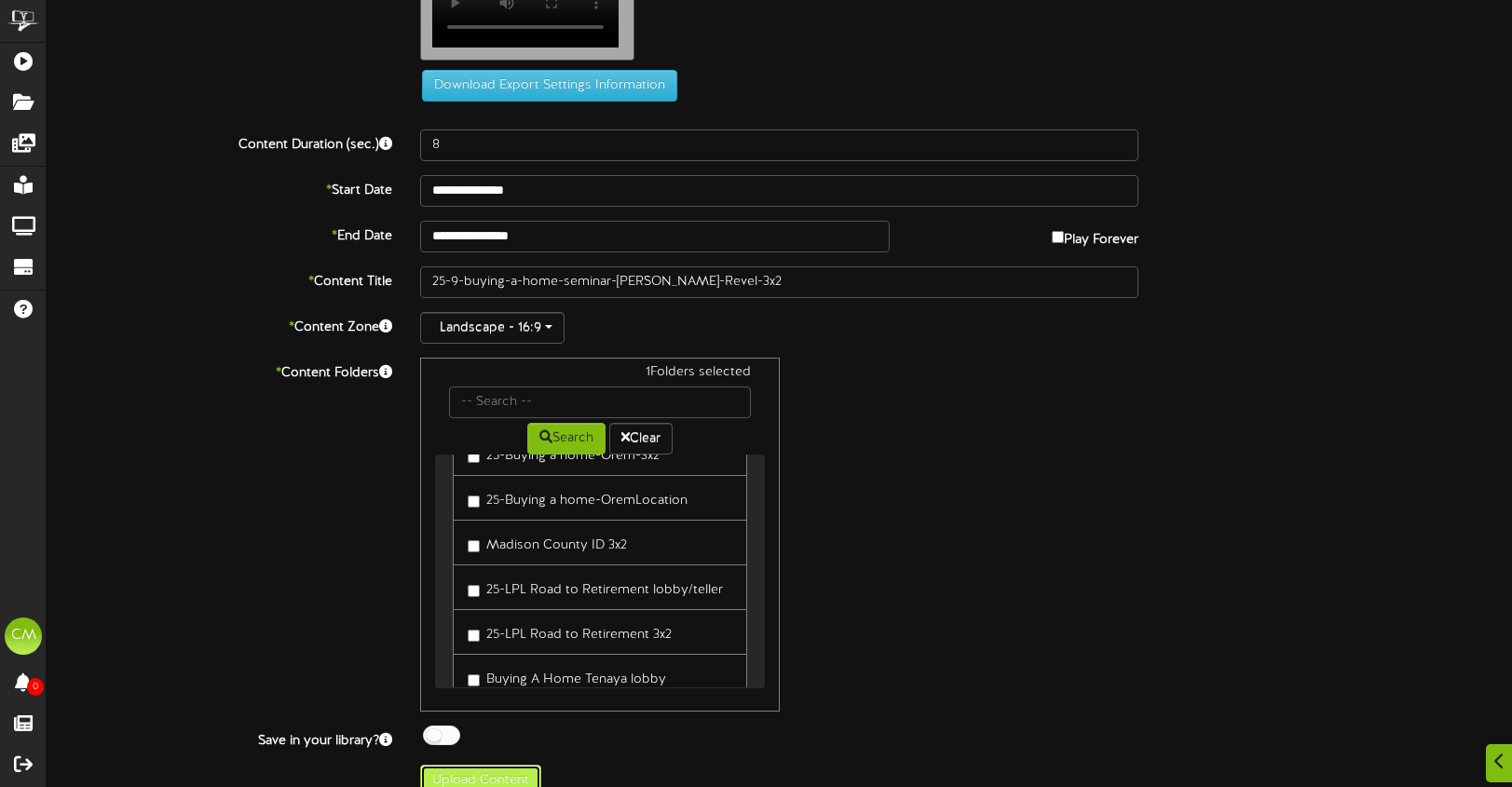
click at [505, 765] on button "Upload Content" at bounding box center [481, 780] width 121 height 32
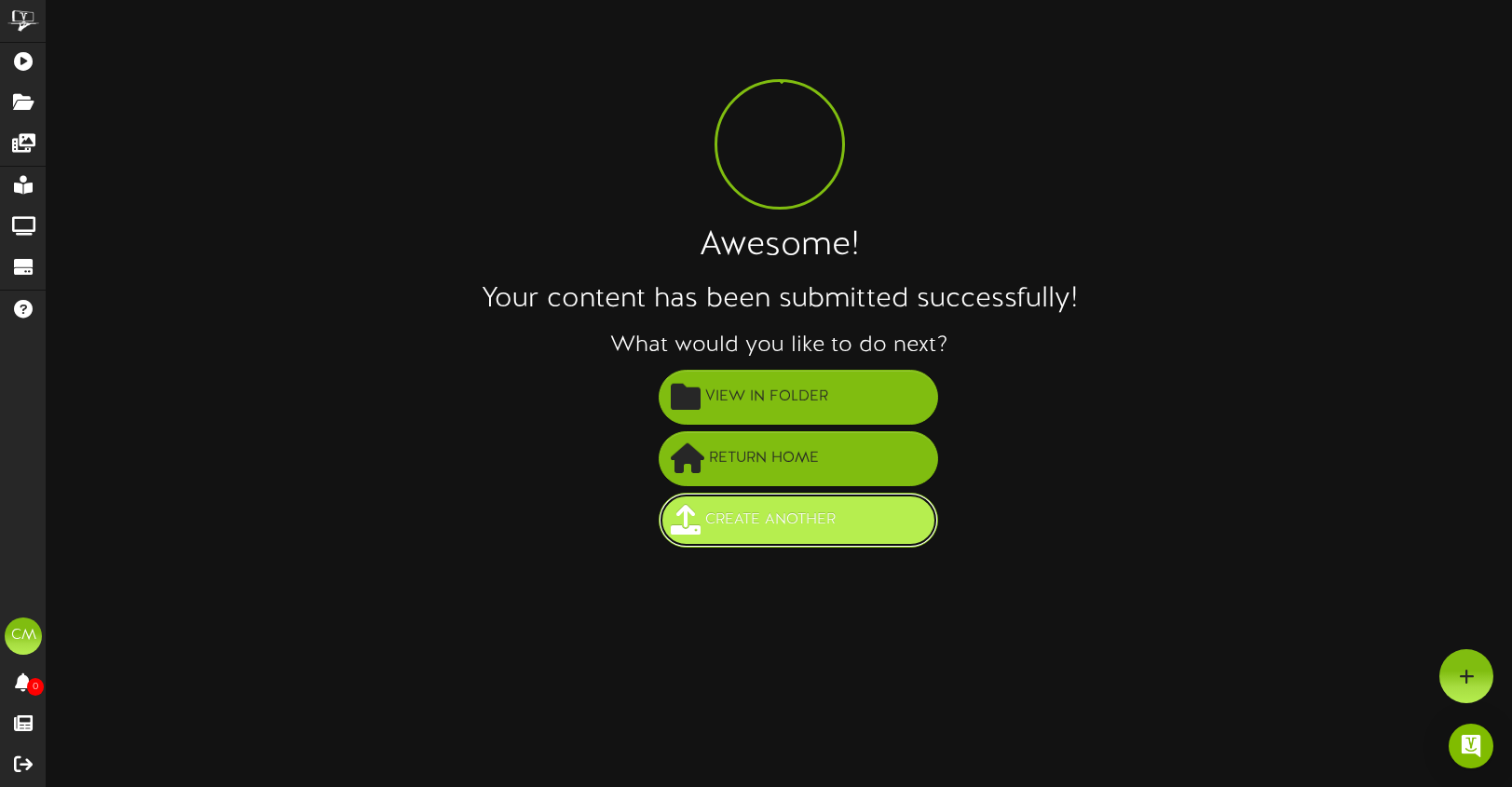
click at [774, 525] on span "Create Another" at bounding box center [770, 520] width 140 height 31
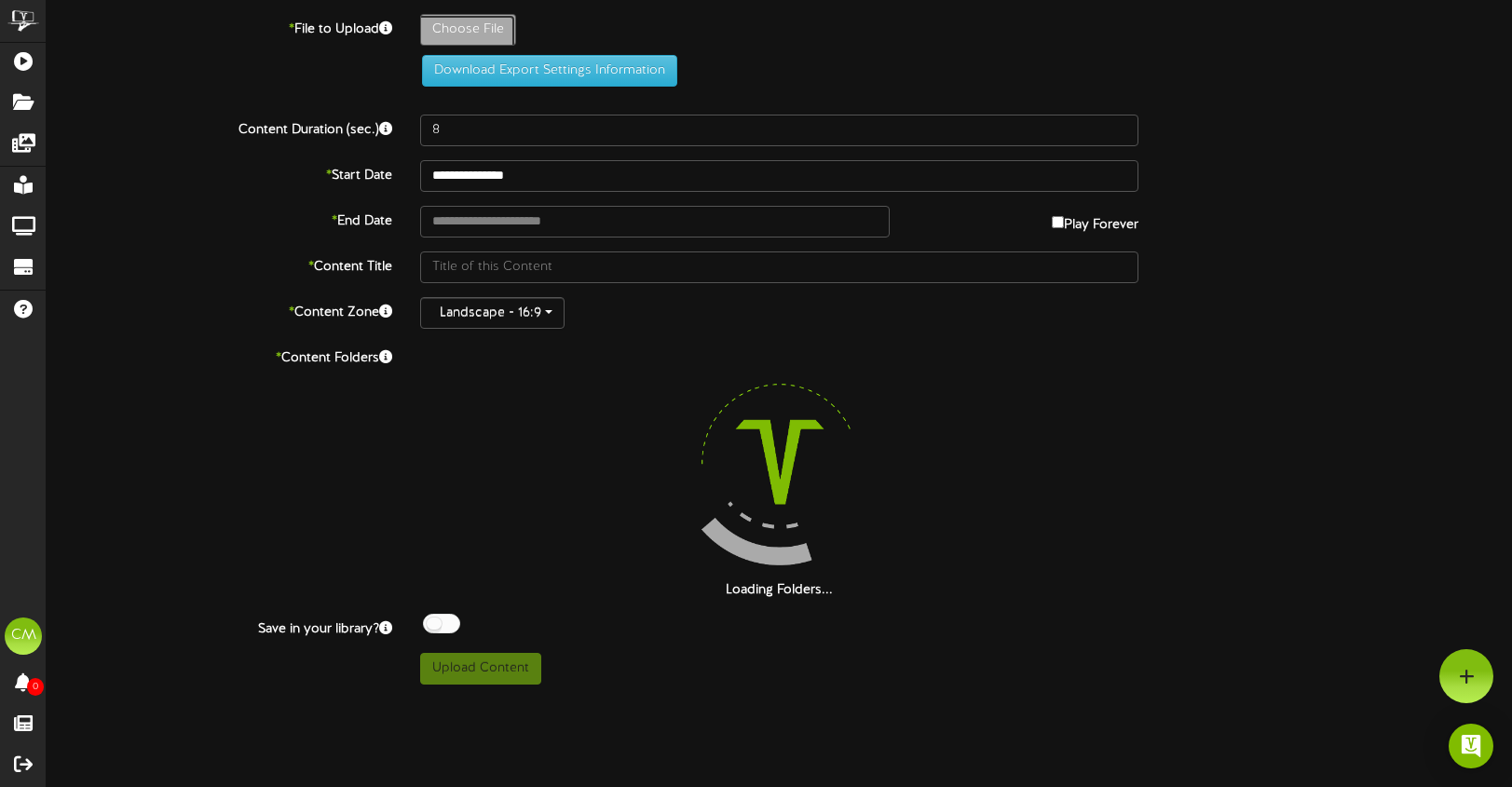
type input "**********"
type input "25-9-buying-a-home-seminar-[PERSON_NAME]-revel"
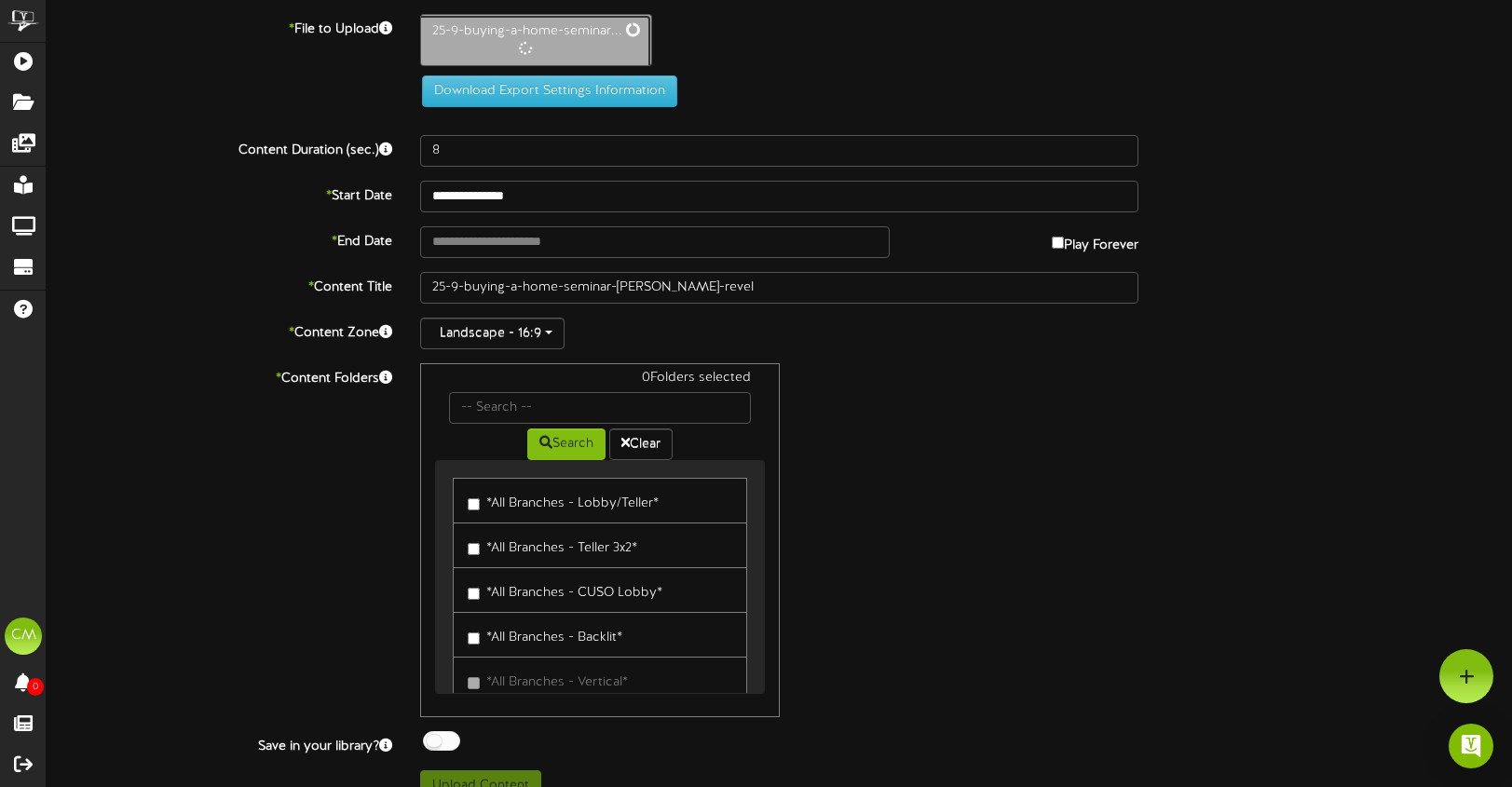
type input "13"
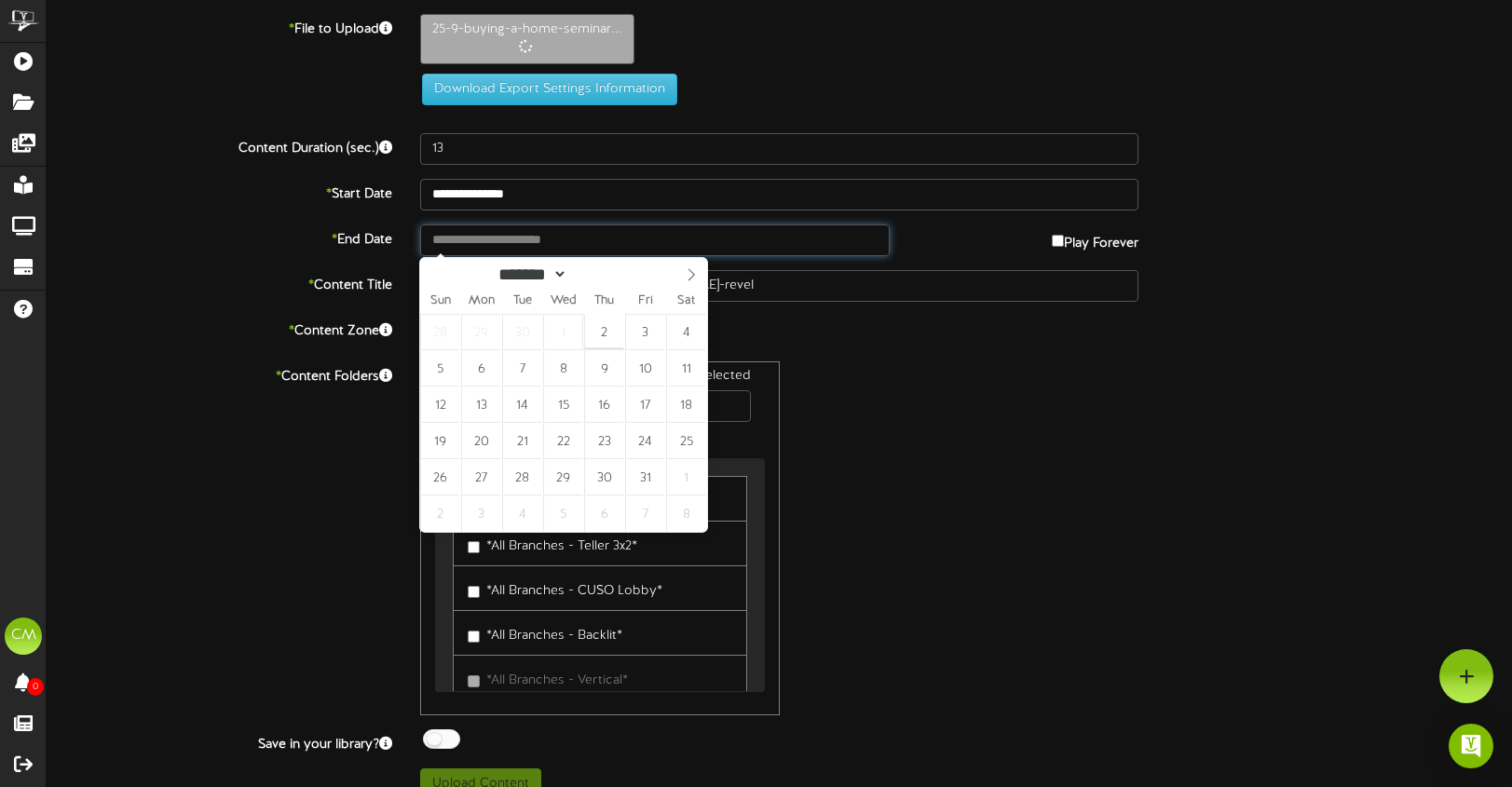
click at [475, 244] on input "text" at bounding box center [655, 240] width 470 height 32
type input "**********"
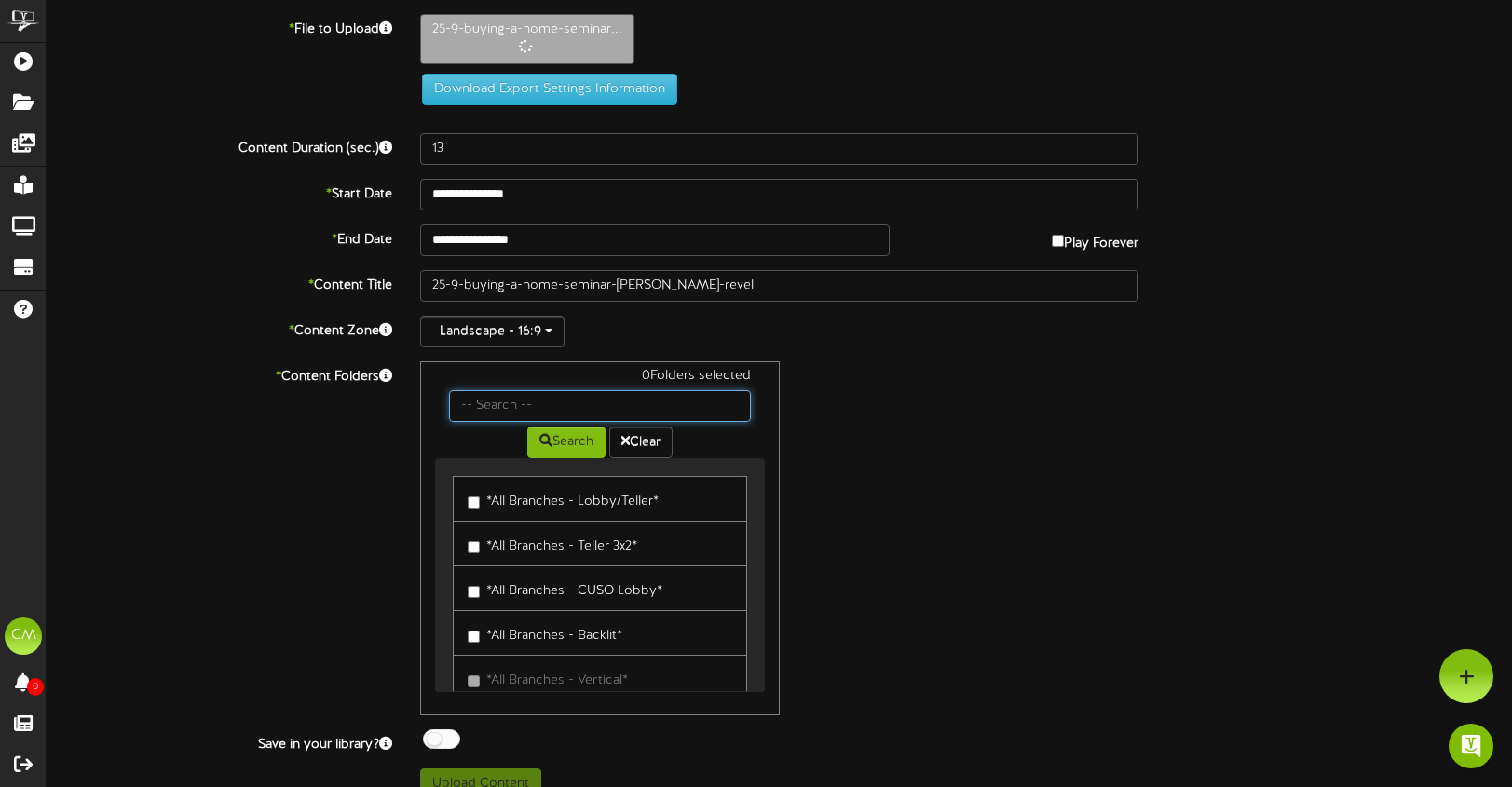
click at [466, 406] on input "text" at bounding box center [601, 406] width 302 height 32
click at [544, 448] on button "Search" at bounding box center [566, 442] width 78 height 32
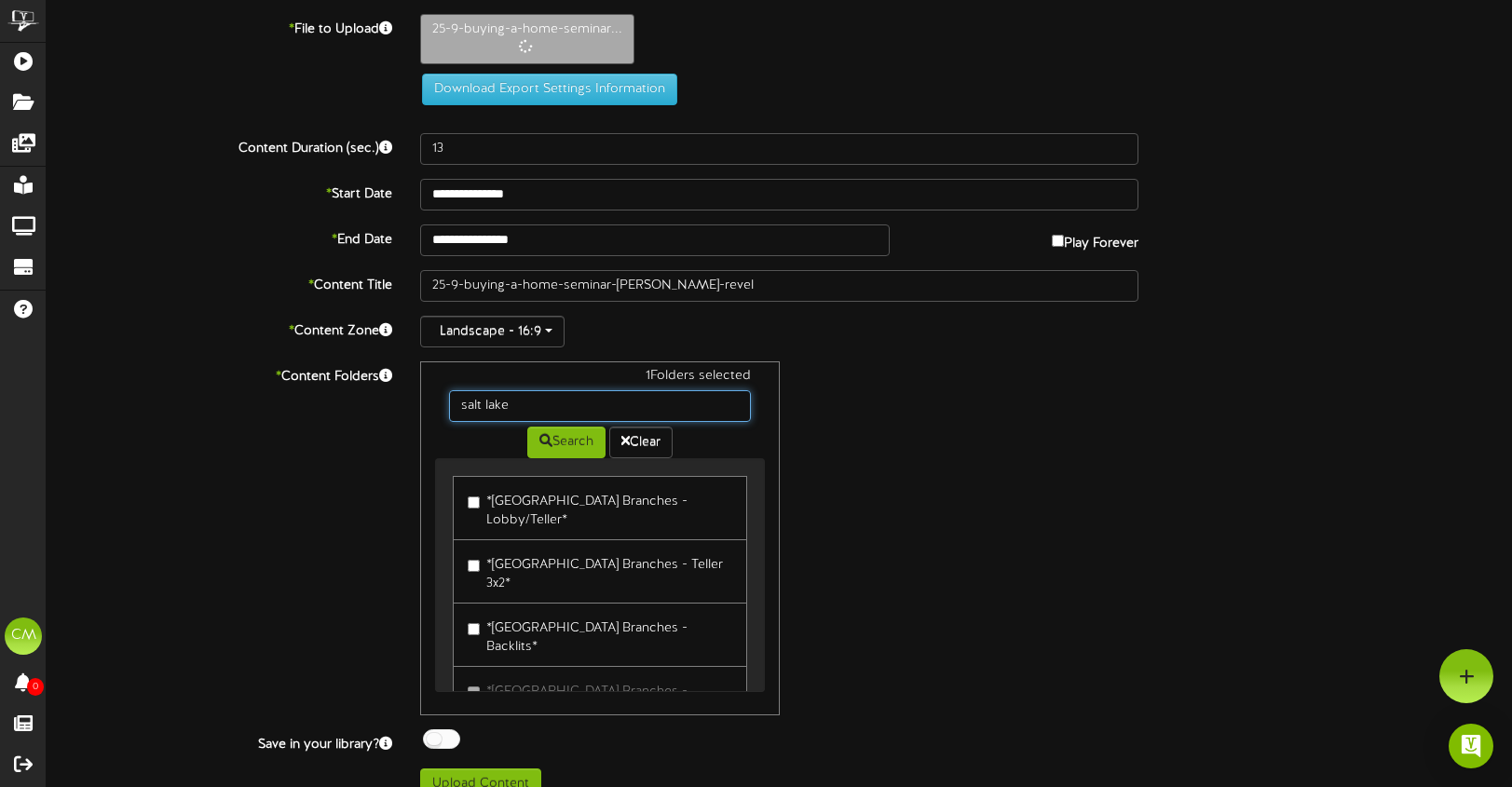
drag, startPoint x: 540, startPoint y: 404, endPoint x: 423, endPoint y: 395, distance: 117.3
click at [423, 395] on div "1 Folders selected [GEOGRAPHIC_DATA] Search Clear *[GEOGRAPHIC_DATA] Branches -…" at bounding box center [601, 539] width 360 height 354
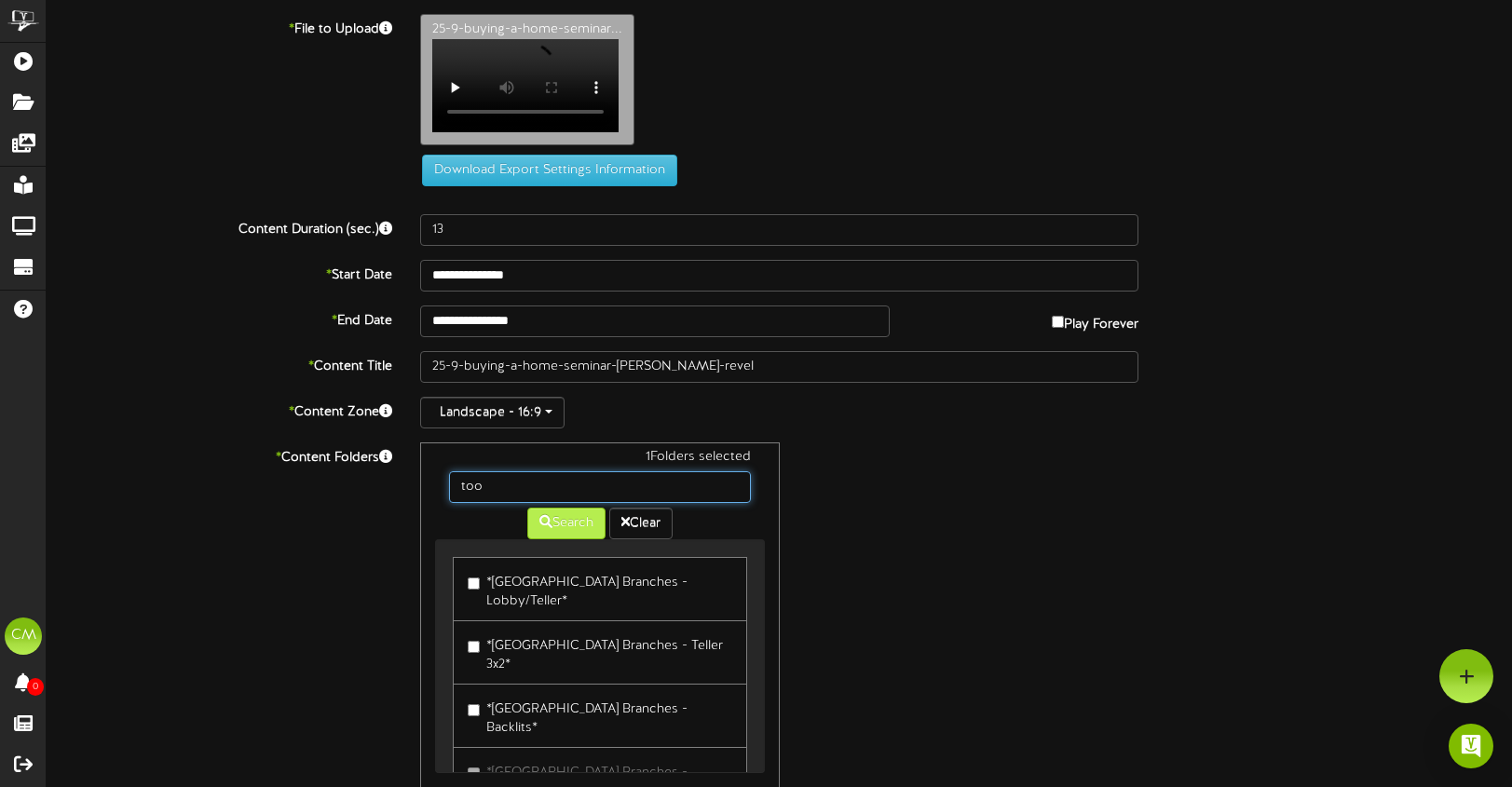
type input "tooele"
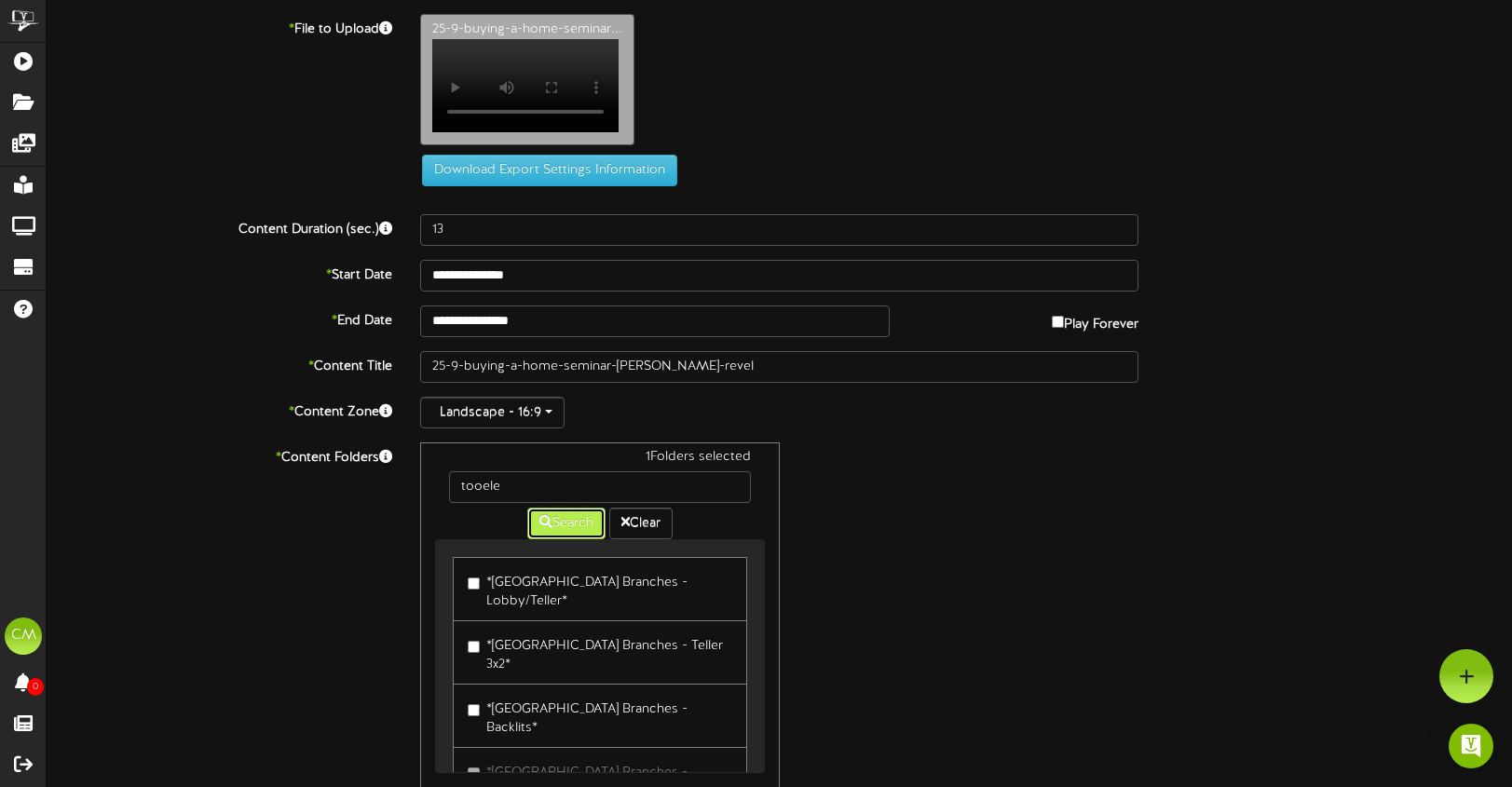
click at [572, 540] on button "Search" at bounding box center [566, 523] width 78 height 32
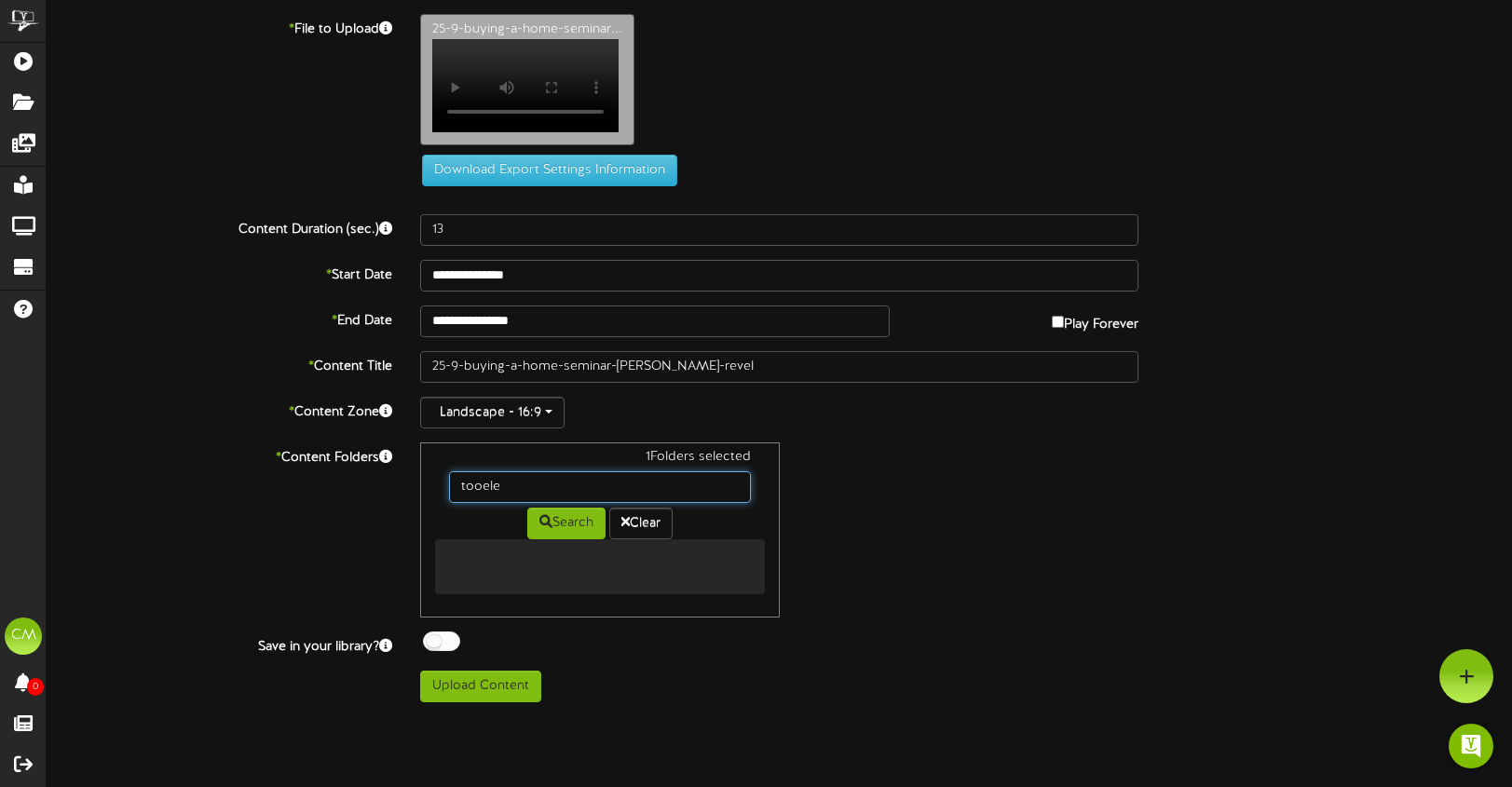
drag, startPoint x: 488, startPoint y: 494, endPoint x: 425, endPoint y: 495, distance: 63.0
click at [425, 495] on div "1 Folders selected tooele Search Clear" at bounding box center [601, 530] width 360 height 175
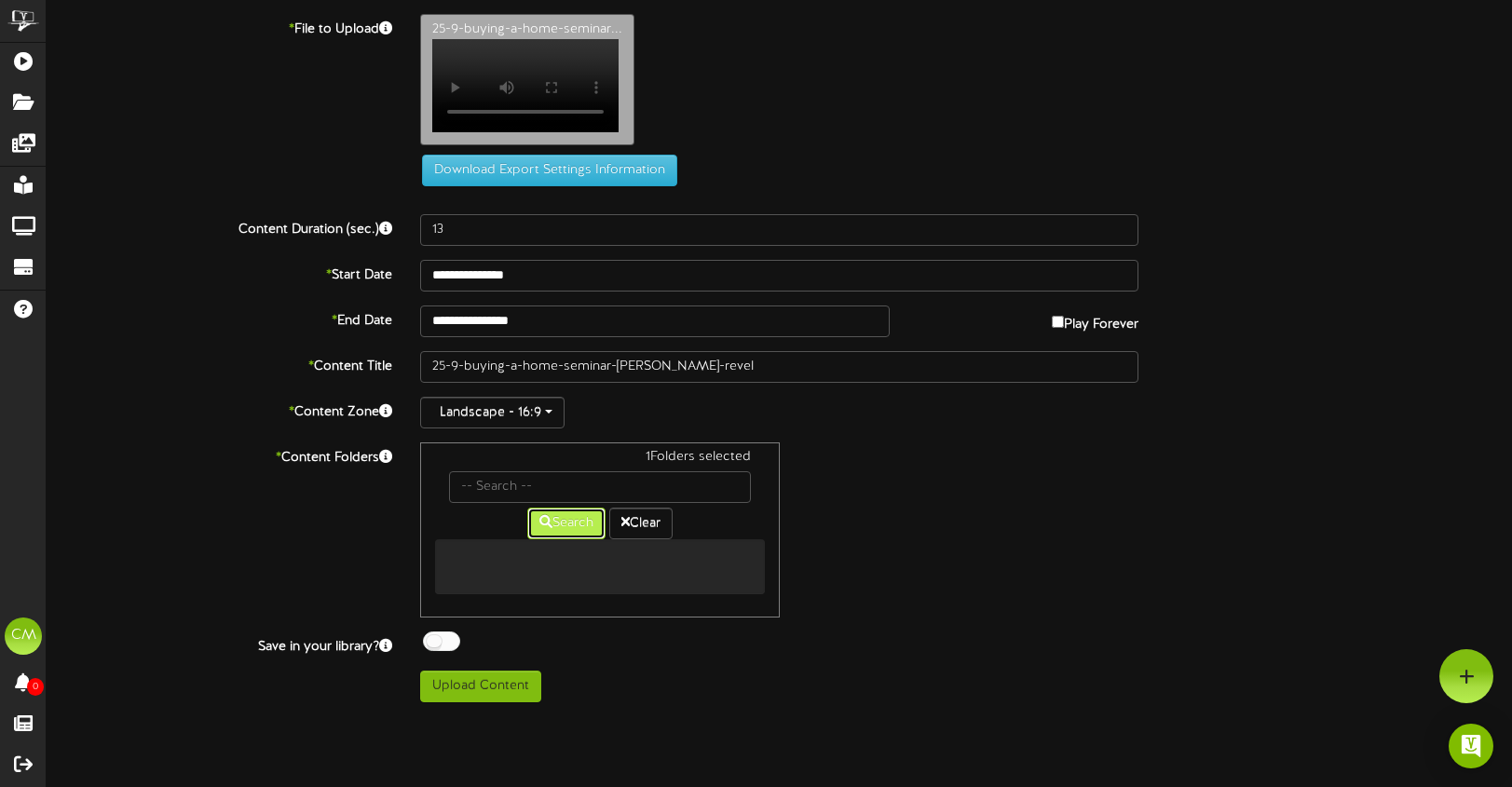
click at [573, 524] on button "Search" at bounding box center [566, 523] width 78 height 32
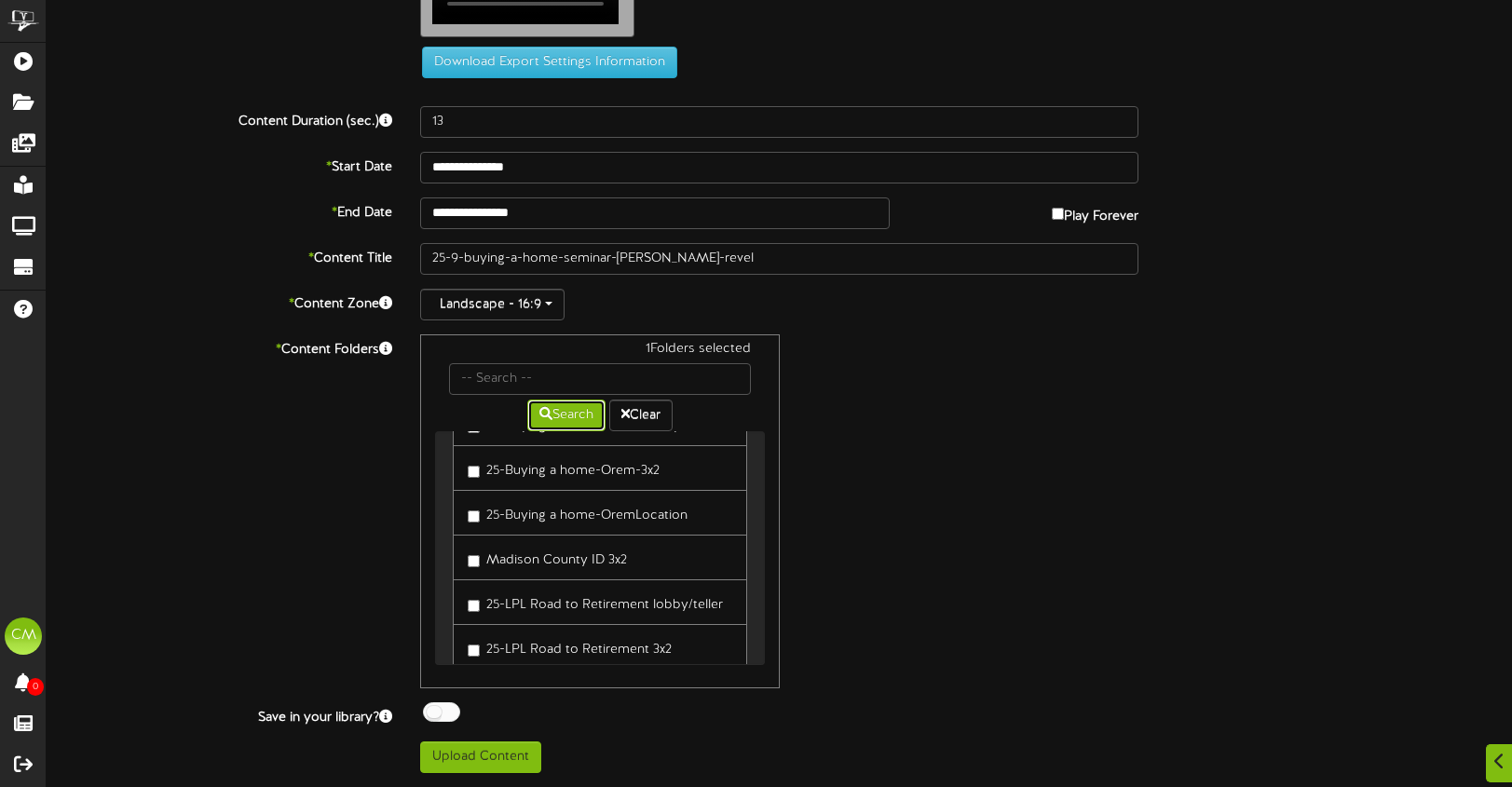
scroll to position [11935, 0]
click at [482, 763] on button "Upload Content" at bounding box center [481, 757] width 121 height 32
